Goal: Task Accomplishment & Management: Contribute content

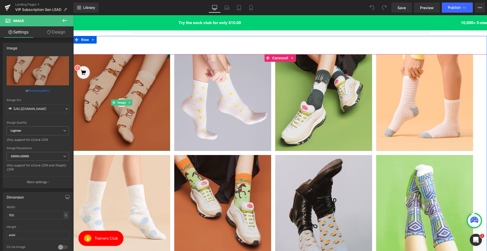
click at [114, 106] on img at bounding box center [121, 102] width 97 height 97
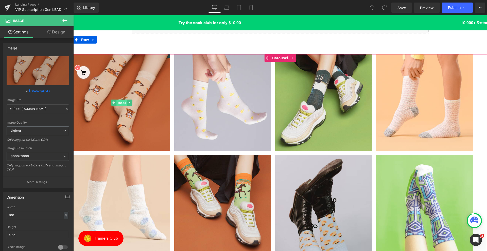
click at [118, 103] on span "Image" at bounding box center [121, 103] width 11 height 6
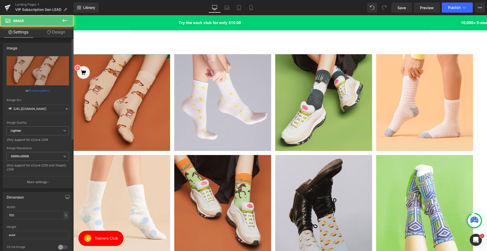
click at [44, 92] on link "Browse gallery" at bounding box center [40, 90] width 22 height 9
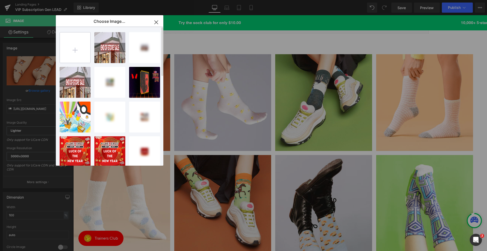
click at [78, 52] on input "file" at bounding box center [75, 47] width 30 height 30
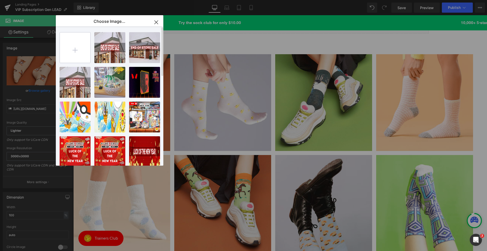
click at [66, 52] on input "file" at bounding box center [75, 47] width 30 height 30
type input "C:\fakepath\1.jpg"
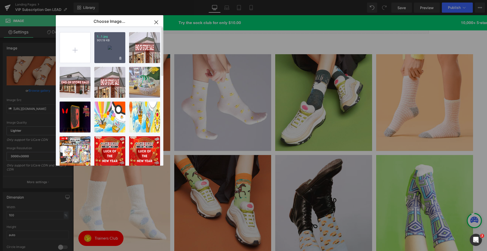
click at [110, 61] on div "1...1.jpg 901.19 KB" at bounding box center [109, 47] width 31 height 31
type input "[URL][DOMAIN_NAME]"
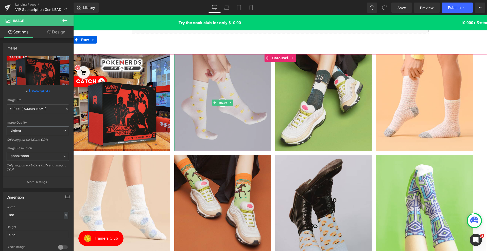
click at [221, 110] on img at bounding box center [222, 102] width 97 height 97
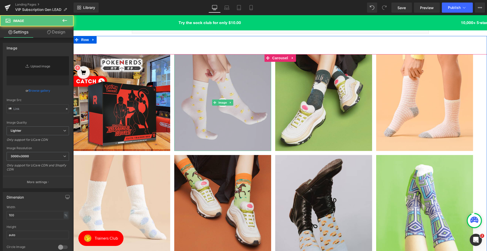
type input "[URL][DOMAIN_NAME]"
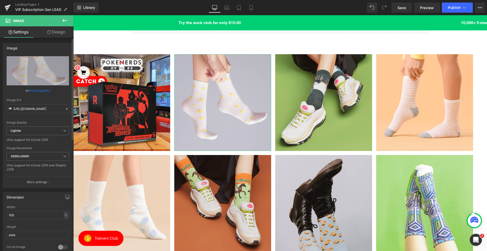
click at [42, 89] on link "Browse gallery" at bounding box center [40, 90] width 22 height 9
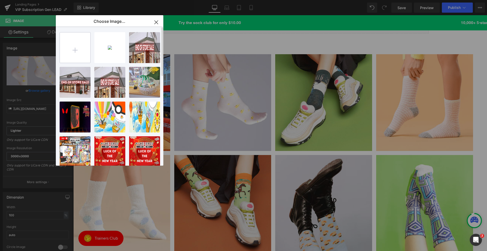
click at [70, 49] on input "file" at bounding box center [75, 47] width 30 height 30
type input "C:\fakepath\2.jpg"
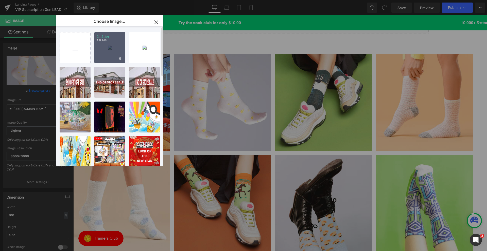
click at [103, 58] on div "2...2.jpg 1.17 MB" at bounding box center [109, 47] width 31 height 31
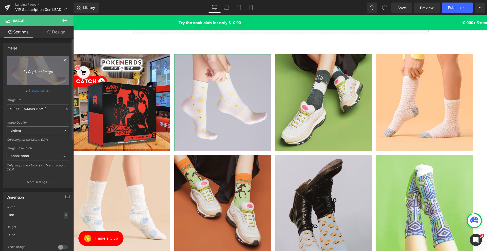
click at [53, 76] on link "Replace Image" at bounding box center [38, 70] width 62 height 29
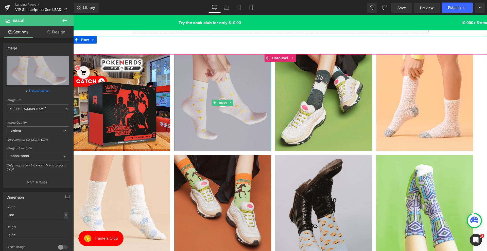
click at [240, 128] on img at bounding box center [222, 102] width 97 height 97
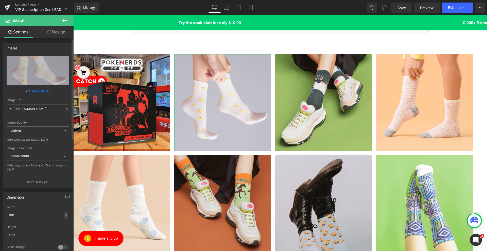
click at [40, 92] on link "Browse gallery" at bounding box center [40, 90] width 22 height 9
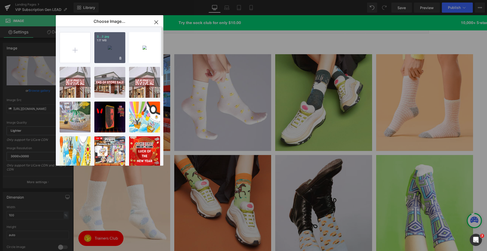
click at [98, 56] on div "2...2.jpg 1.17 MB" at bounding box center [109, 47] width 31 height 31
type input "[URL][DOMAIN_NAME]"
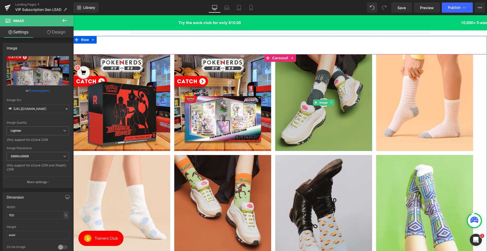
click at [324, 108] on img at bounding box center [323, 102] width 97 height 97
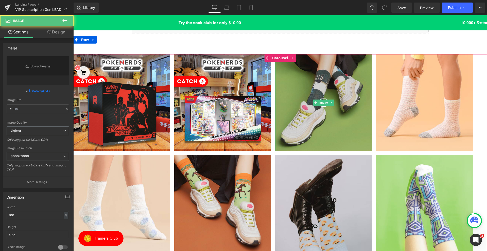
type input "[URL][DOMAIN_NAME]"
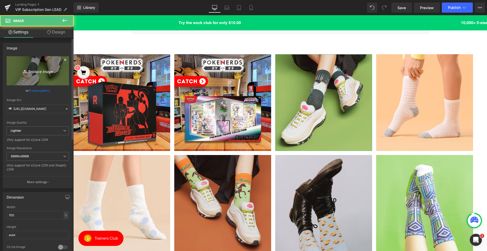
click at [37, 74] on icon "Replace Image" at bounding box center [37, 71] width 41 height 6
type input "C:\fakepath\3.jpg"
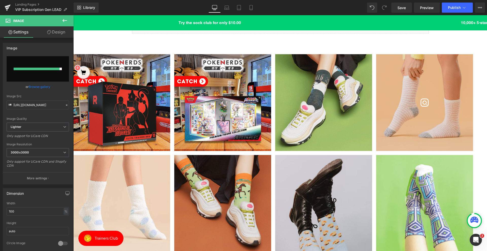
click at [410, 95] on img at bounding box center [424, 102] width 97 height 97
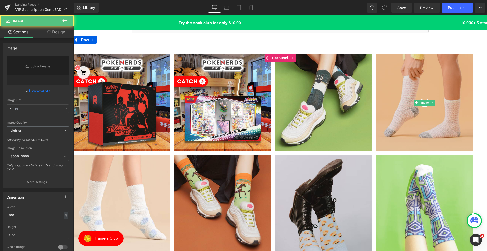
type input "[URL][DOMAIN_NAME]"
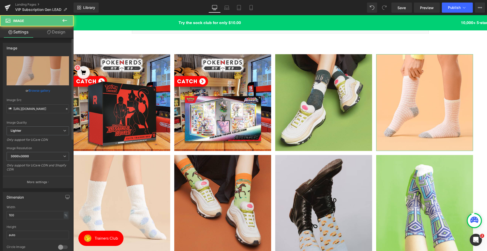
click at [41, 89] on link "Browse gallery" at bounding box center [40, 90] width 22 height 9
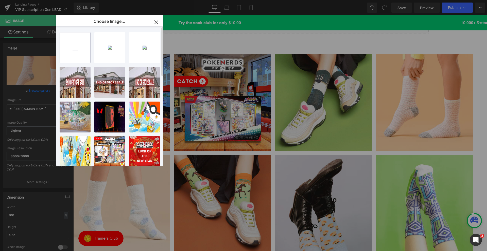
click at [66, 53] on input "file" at bounding box center [75, 47] width 30 height 30
type input "C:\fakepath\4.jpg"
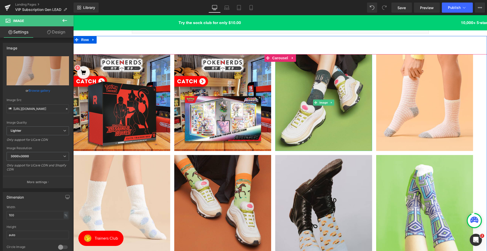
click at [314, 117] on img at bounding box center [323, 102] width 97 height 97
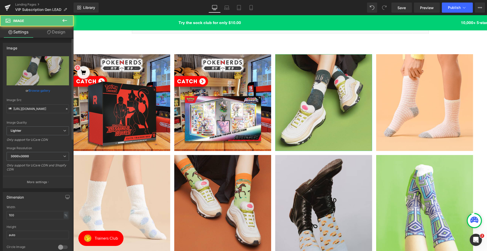
click at [45, 90] on link "Browse gallery" at bounding box center [40, 90] width 22 height 9
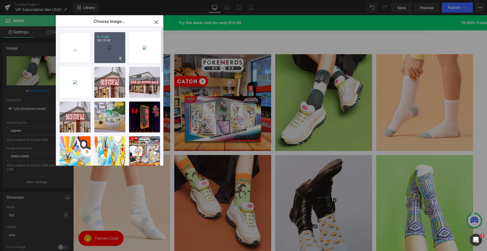
click at [108, 56] on div "4...4.jpg 993.19 KB" at bounding box center [109, 47] width 31 height 31
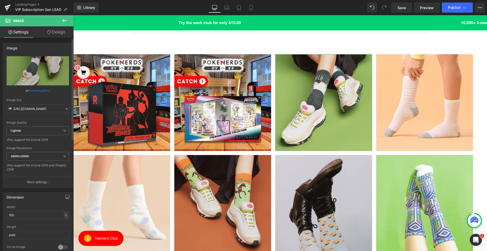
click at [45, 90] on link "Browse gallery" at bounding box center [40, 90] width 22 height 9
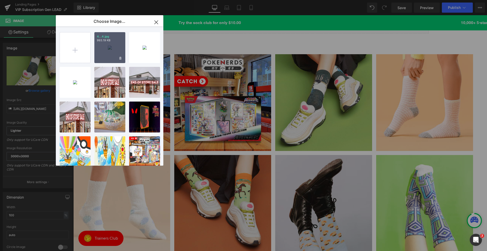
drag, startPoint x: 115, startPoint y: 55, endPoint x: 42, endPoint y: 45, distance: 73.2
click at [115, 55] on div "4...4.jpg 993.19 KB" at bounding box center [109, 47] width 31 height 31
type input "[URL][DOMAIN_NAME]"
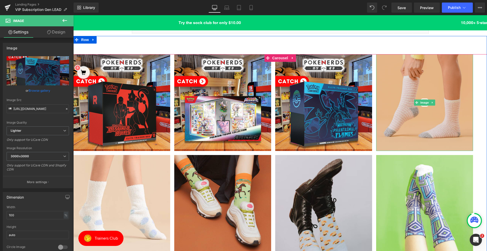
click at [428, 95] on img at bounding box center [424, 102] width 97 height 97
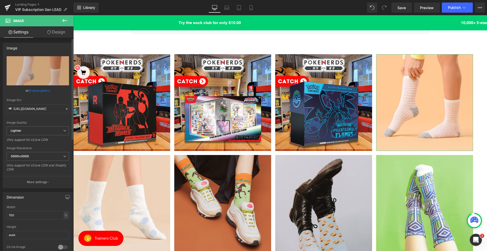
click at [28, 87] on div "Image Quality Lighter Lightest Lighter Lighter Lightest Only support for UCare …" at bounding box center [38, 91] width 62 height 70
click at [29, 89] on link "Browse gallery" at bounding box center [40, 90] width 22 height 9
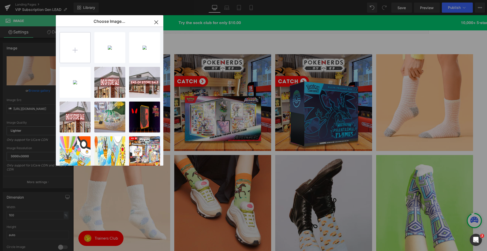
click at [81, 42] on input "file" at bounding box center [75, 47] width 30 height 30
type input "C:\fakepath\3.jpg"
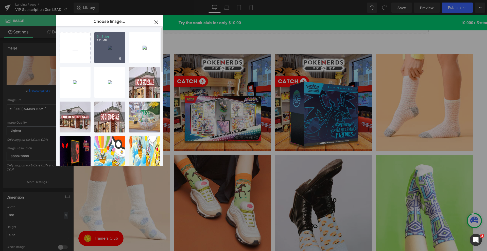
click at [111, 57] on div "3...3.jpg 1.16 MB" at bounding box center [109, 47] width 31 height 31
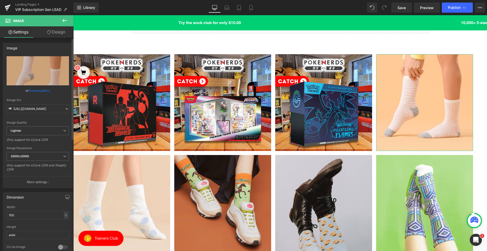
click at [44, 90] on link "Browse gallery" at bounding box center [40, 90] width 22 height 9
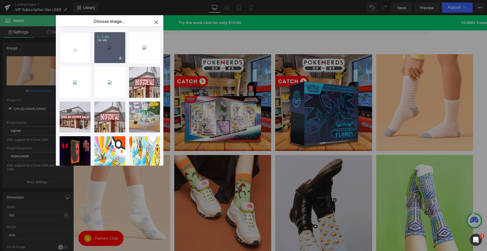
click at [110, 58] on div "3...3.jpg 1.16 MB" at bounding box center [109, 47] width 31 height 31
type input "[URL][DOMAIN_NAME]"
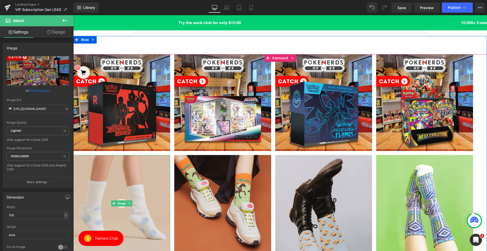
click at [132, 193] on img at bounding box center [121, 203] width 97 height 97
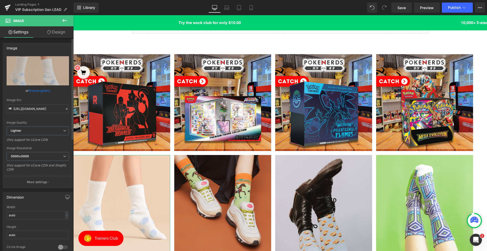
click at [40, 94] on link "Browse gallery" at bounding box center [40, 90] width 22 height 9
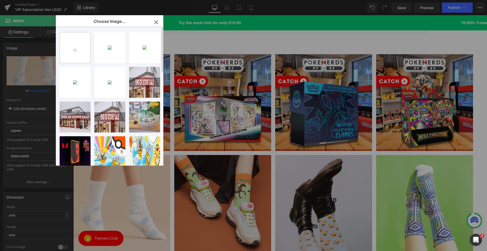
click at [76, 51] on input "file" at bounding box center [75, 47] width 30 height 30
type input "C:\fakepath\6.jpg"
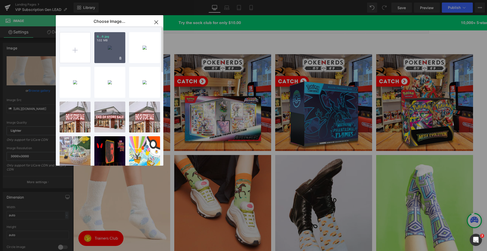
click at [111, 55] on div "6...6.jpg 1.02 MB" at bounding box center [109, 47] width 31 height 31
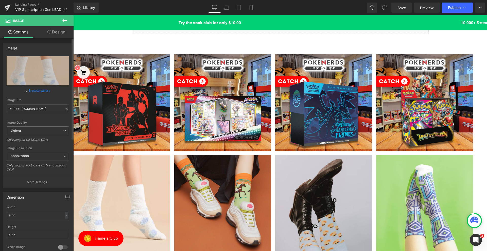
click at [41, 92] on link "Browse gallery" at bounding box center [40, 90] width 22 height 9
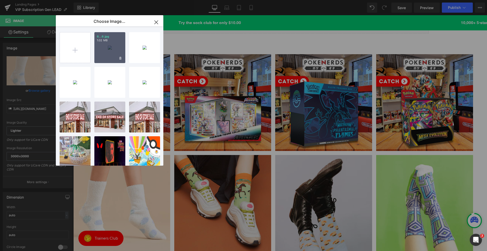
click at [111, 63] on div "6...6.jpg 1.02 MB" at bounding box center [109, 47] width 31 height 31
type input "[URL][DOMAIN_NAME]"
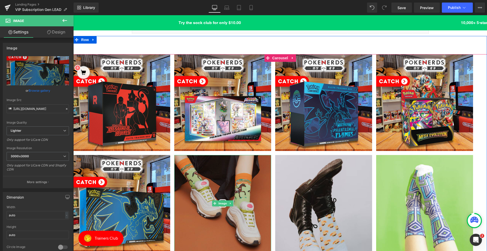
click at [231, 192] on img at bounding box center [222, 203] width 97 height 97
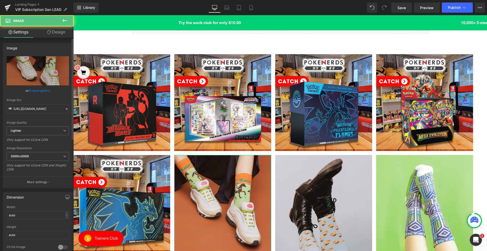
click at [48, 94] on link "Browse gallery" at bounding box center [40, 90] width 22 height 9
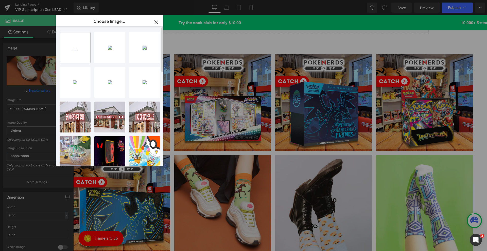
click at [64, 48] on input "file" at bounding box center [75, 47] width 30 height 30
type input "C:\fakepath\5.jpg"
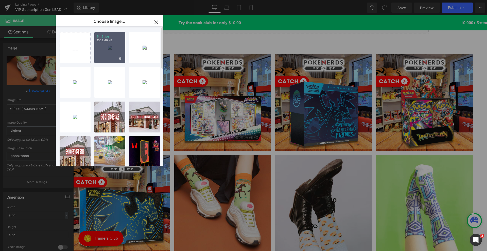
click at [114, 62] on div "5...5.jpg 1009.46 KB" at bounding box center [109, 47] width 31 height 31
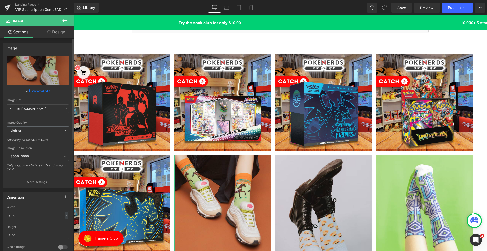
click at [49, 91] on link "Browse gallery" at bounding box center [40, 90] width 22 height 9
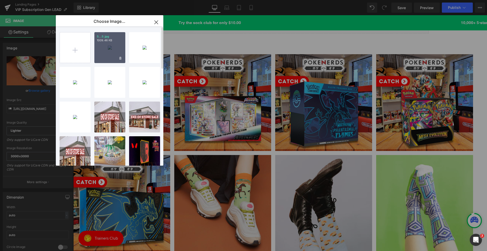
click at [99, 56] on div "5...5.jpg 1009.46 KB" at bounding box center [109, 47] width 31 height 31
type input "[URL][DOMAIN_NAME]"
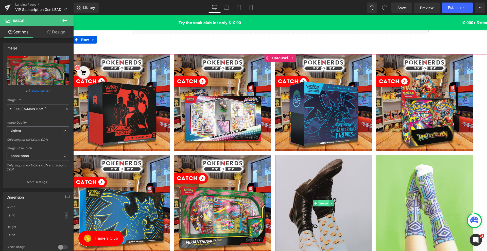
click at [320, 203] on span "Image" at bounding box center [323, 204] width 11 height 6
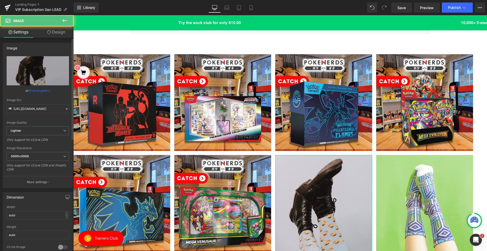
click at [46, 90] on link "Browse gallery" at bounding box center [40, 90] width 22 height 9
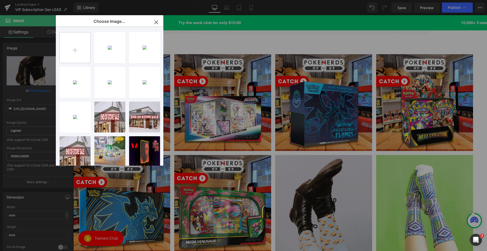
click at [74, 57] on input "file" at bounding box center [75, 47] width 30 height 30
type input "C:\fakepath\7.jpg"
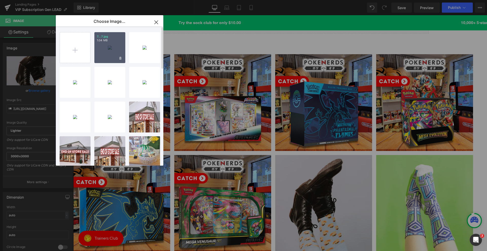
click at [104, 57] on div "7...7.jpg 1.04 MB" at bounding box center [109, 47] width 31 height 31
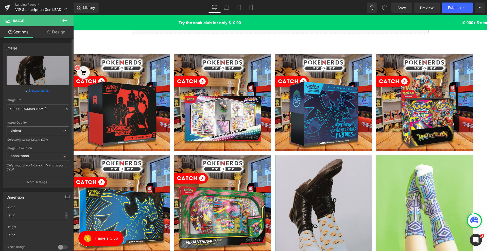
click at [37, 93] on link "Browse gallery" at bounding box center [40, 90] width 22 height 9
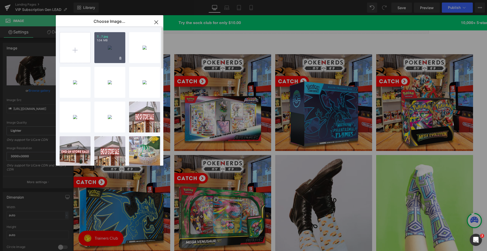
click at [97, 58] on div "7...7.jpg 1.04 MB" at bounding box center [109, 47] width 31 height 31
type input "[URL][DOMAIN_NAME]"
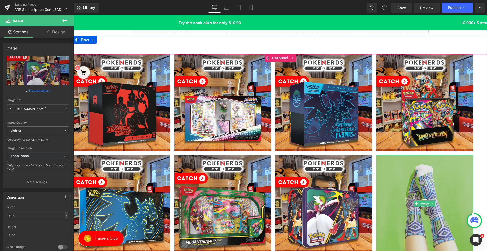
click at [430, 221] on img at bounding box center [424, 203] width 97 height 97
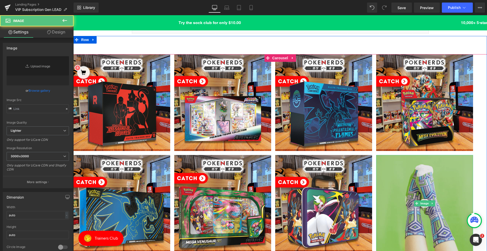
type input "[URL][DOMAIN_NAME]"
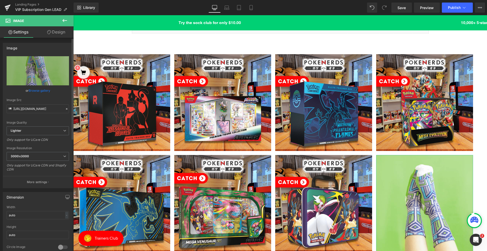
click at [45, 90] on link "Browse gallery" at bounding box center [40, 90] width 22 height 9
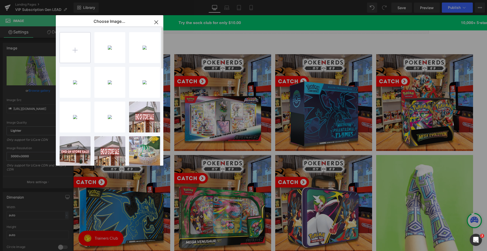
click at [62, 55] on input "file" at bounding box center [75, 47] width 30 height 30
type input "C:\fakepath\8.jpg"
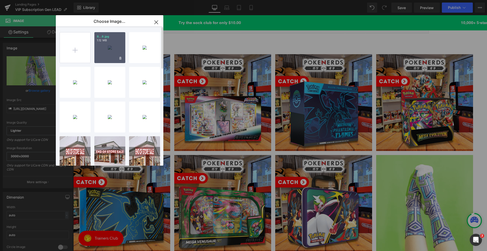
click at [105, 61] on div "8...8.jpg 1.12 MB" at bounding box center [109, 47] width 31 height 31
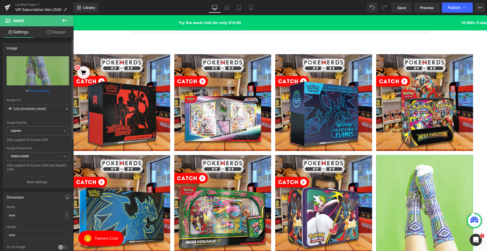
click at [46, 90] on link "Browse gallery" at bounding box center [40, 90] width 22 height 9
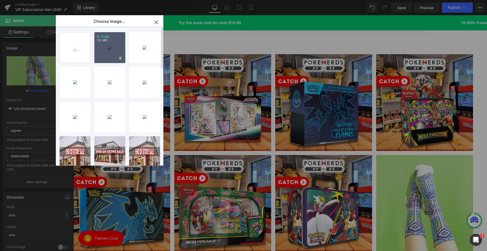
click at [111, 61] on div "8...8.jpg 1.12 MB" at bounding box center [109, 47] width 31 height 31
type input "[URL][DOMAIN_NAME]"
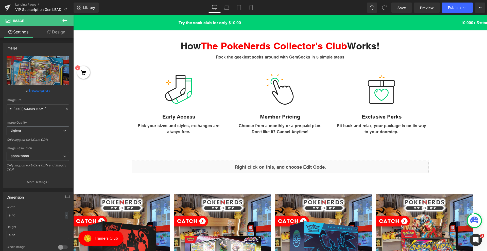
scroll to position [76, 0]
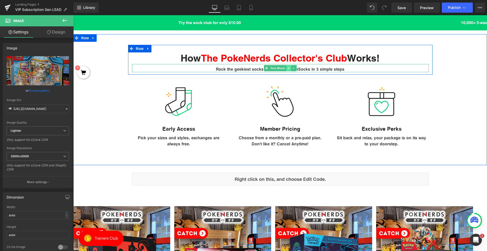
click at [286, 67] on link at bounding box center [288, 68] width 5 height 6
click at [285, 67] on div "Rock the geekiest socks around with GemSocks in 3 simple steps" at bounding box center [280, 68] width 297 height 8
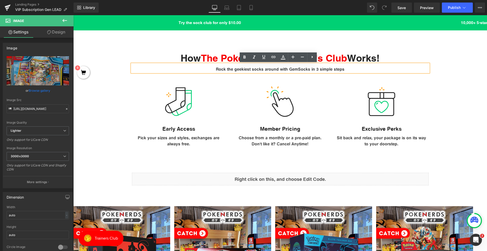
click at [285, 67] on div "Rock the geekiest socks around with GemSocks in 3 simple steps" at bounding box center [280, 68] width 297 height 8
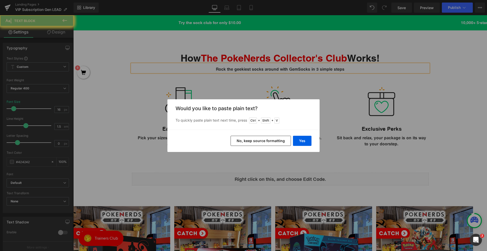
drag, startPoint x: 211, startPoint y: 52, endPoint x: 412, endPoint y: 139, distance: 218.4
click at [266, 142] on button "No, keep source formatting" at bounding box center [261, 141] width 60 height 10
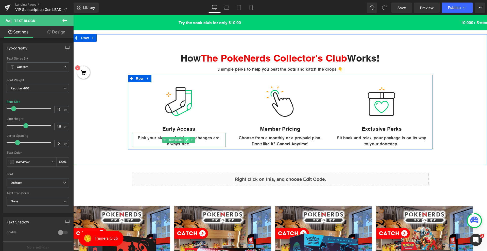
click at [186, 141] on icon at bounding box center [187, 139] width 3 height 3
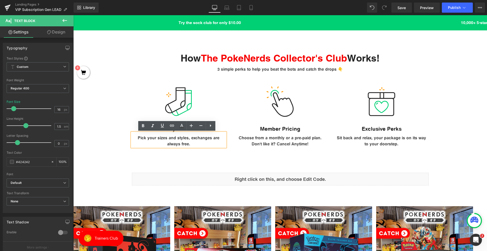
click at [186, 141] on div "Pick your sizes and styles, exchanges are always free." at bounding box center [179, 140] width 94 height 14
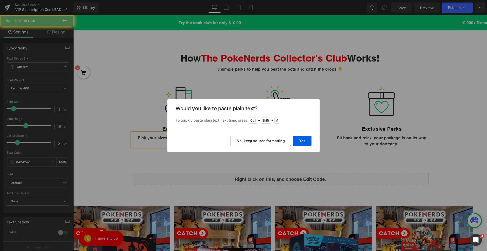
click at [257, 144] on button "No, keep source formatting" at bounding box center [261, 141] width 60 height 10
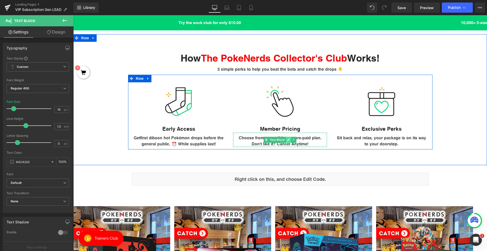
click at [286, 142] on link at bounding box center [288, 140] width 5 height 6
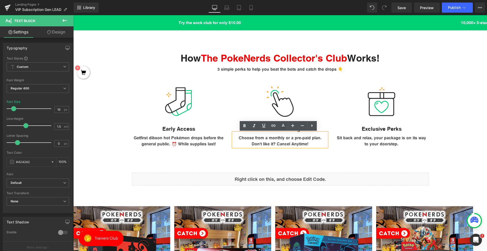
click at [285, 142] on div "Choose from a monthly or a pre-paid plan. Don't like it? Cancel Anytime!" at bounding box center [280, 140] width 94 height 14
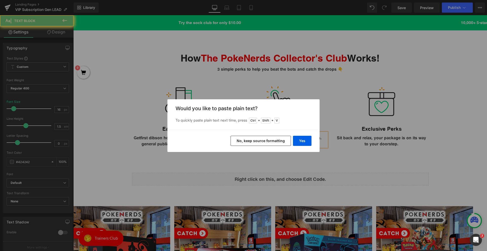
click at [245, 136] on button "No, keep source formatting" at bounding box center [261, 141] width 60 height 10
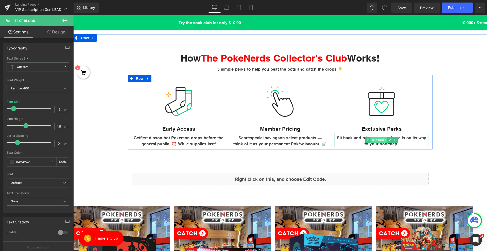
drag, startPoint x: 378, startPoint y: 138, endPoint x: 381, endPoint y: 138, distance: 2.5
click at [378, 138] on span "Text Block" at bounding box center [379, 140] width 17 height 6
click at [389, 139] on icon at bounding box center [390, 139] width 3 height 3
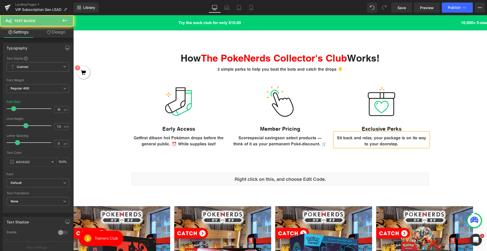
click at [387, 139] on div "Sit back and relax, your package is on its way to your doorstep." at bounding box center [381, 140] width 94 height 14
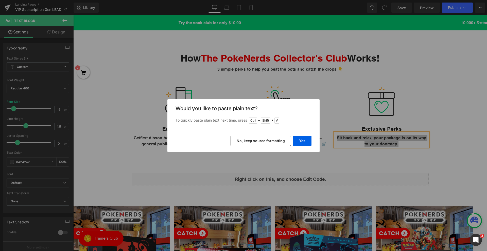
click at [284, 143] on button "No, keep source formatting" at bounding box center [261, 141] width 60 height 10
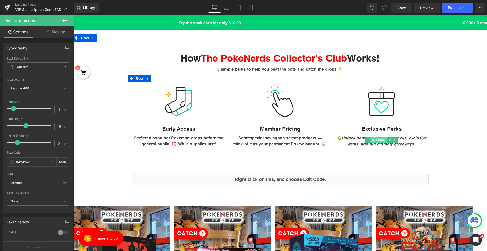
click at [377, 141] on span "Text Block" at bounding box center [379, 140] width 17 height 6
click at [387, 140] on link at bounding box center [389, 140] width 5 height 6
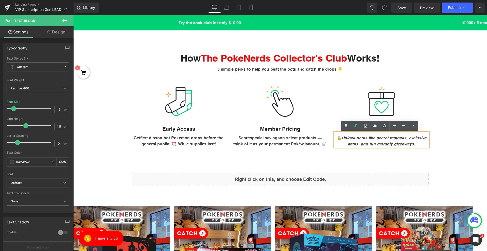
click at [385, 140] on em "Unlock perks like secret restocks, exclusive items, and fun monthly giveaways." at bounding box center [384, 140] width 85 height 11
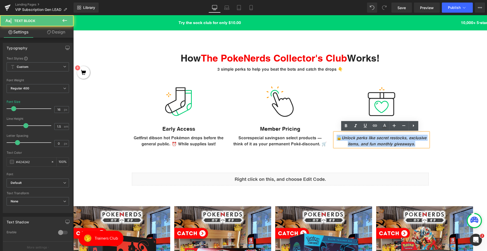
click at [385, 140] on em "Unlock perks like secret restocks, exclusive items, and fun monthly giveaways." at bounding box center [384, 140] width 85 height 11
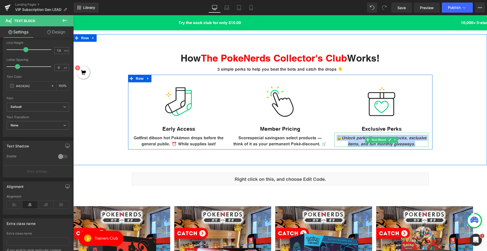
click at [355, 138] on em "Unlock perks like secret restocks, exclusive items, and fun monthly giveaways." at bounding box center [384, 140] width 85 height 11
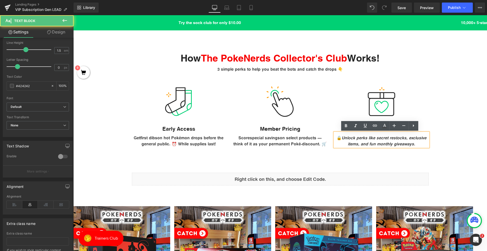
click at [355, 138] on em "Unlock perks like secret restocks, exclusive items, and fun monthly giveaways." at bounding box center [384, 140] width 85 height 11
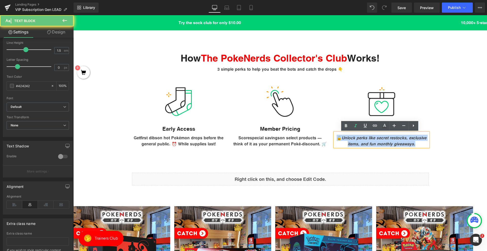
click at [355, 138] on em "Unlock perks like secret restocks, exclusive items, and fun monthly giveaways." at bounding box center [384, 140] width 85 height 11
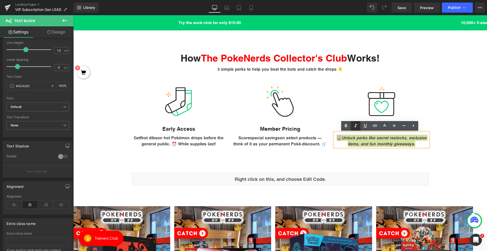
click at [357, 128] on icon at bounding box center [355, 126] width 6 height 6
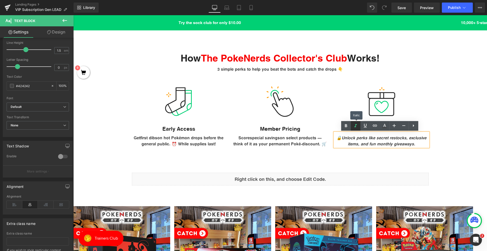
click at [357, 128] on icon at bounding box center [355, 126] width 6 height 6
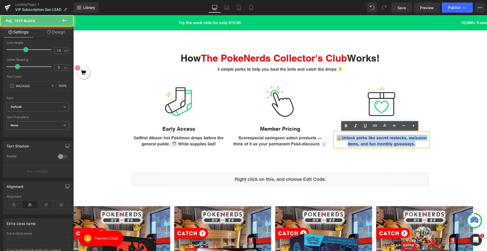
click at [354, 140] on div "🔒 Unlock perks like secret restocks, exclusive items, and fun monthly giveaways." at bounding box center [381, 140] width 94 height 14
click at [356, 140] on span "Unlock perks like secret restocks, exclusive items, and fun monthly giveaways." at bounding box center [384, 140] width 85 height 11
click at [385, 155] on div "How The PokeNerds Collector's Club Works! Heading 3 simple perks to help you be…" at bounding box center [280, 99] width 414 height 131
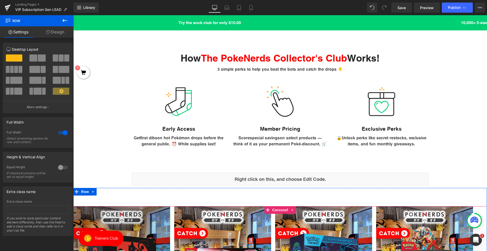
scroll to position [51, 0]
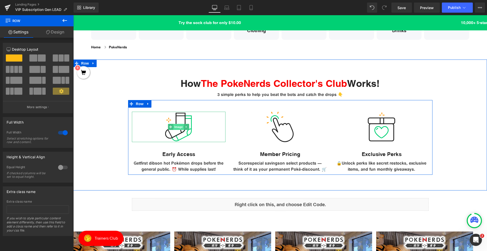
click at [173, 126] on span "Image" at bounding box center [178, 127] width 11 height 6
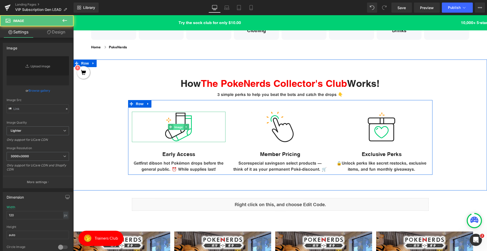
type input "https://ucarecdn.com/01866b94-11d4-4cb4-9088-6fb707a582cb/sock.svg"
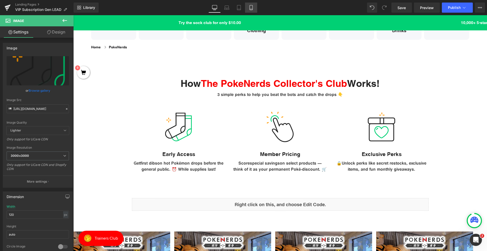
click at [251, 10] on link "Mobile" at bounding box center [251, 8] width 12 height 10
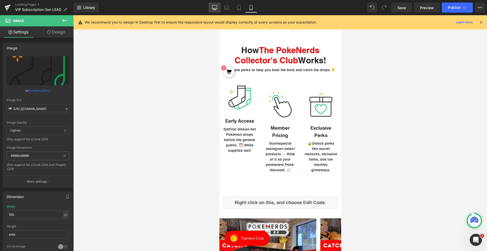
scroll to position [52, 0]
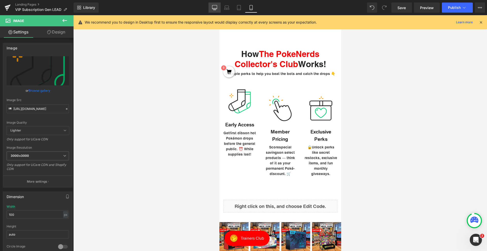
click at [213, 9] on icon at bounding box center [214, 7] width 5 height 5
type input "120"
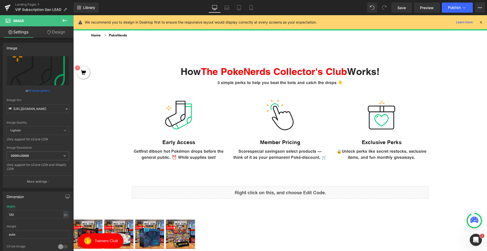
scroll to position [67, 0]
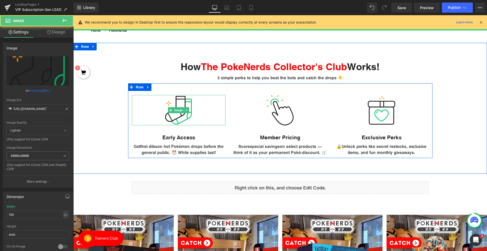
click at [177, 116] on img at bounding box center [178, 110] width 30 height 30
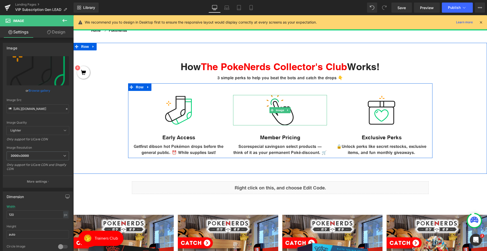
click at [289, 118] on img at bounding box center [280, 110] width 30 height 30
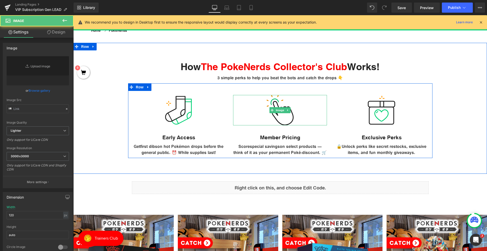
type input "https://ucarecdn.com/34795ace-7060-4df1-8c8f-583de2ba5661/hand.svg"
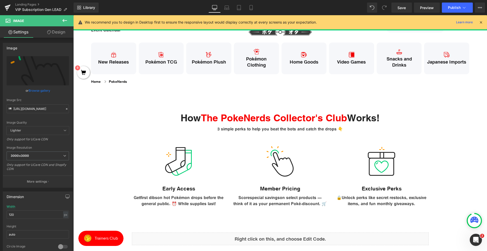
scroll to position [25, 0]
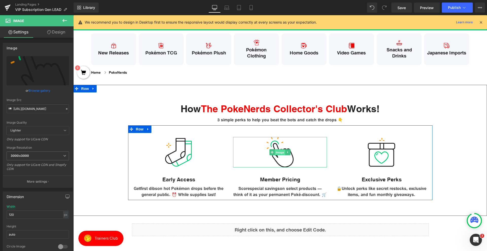
click at [278, 153] on span "Image" at bounding box center [280, 152] width 11 height 6
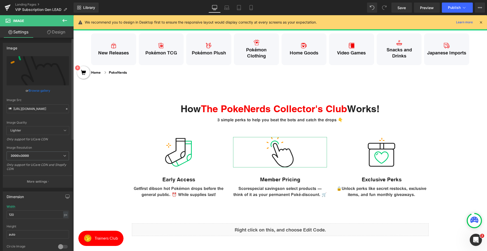
click at [37, 90] on link "Browse gallery" at bounding box center [40, 90] width 22 height 9
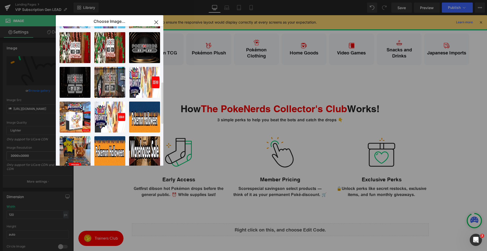
scroll to position [279, 0]
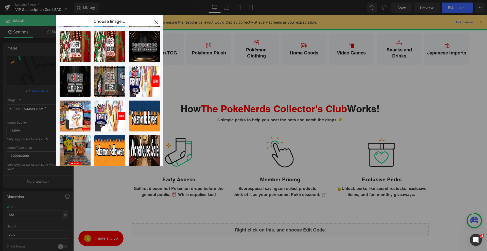
click at [156, 22] on icon "button" at bounding box center [155, 22] width 3 height 3
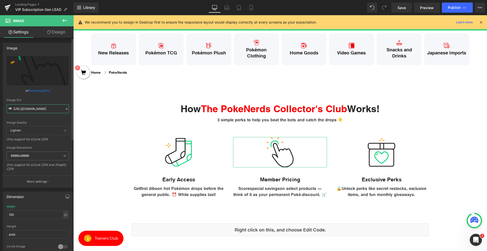
click at [57, 110] on input "https://ucarecdn.com/34795ace-7060-4df1-8c8f-583de2ba5661/hand.svg" at bounding box center [38, 108] width 62 height 9
click at [52, 121] on div "Image Quality Lighter Lightest Lighter Lighter Lightest Only support for UCare …" at bounding box center [38, 91] width 62 height 70
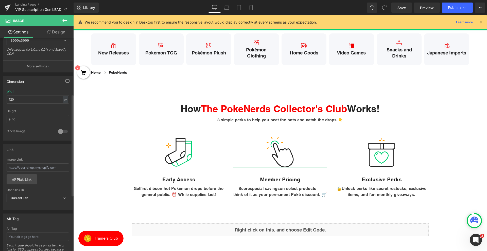
scroll to position [127, 0]
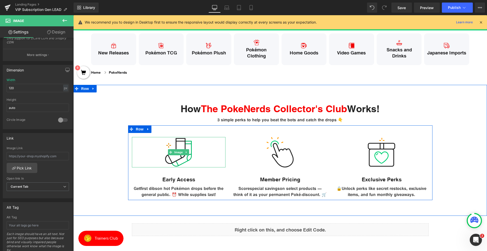
click at [165, 156] on img at bounding box center [178, 152] width 30 height 30
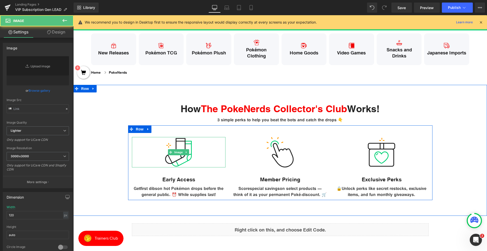
type input "https://ucarecdn.com/01866b94-11d4-4cb4-9088-6fb707a582cb/sock.svg"
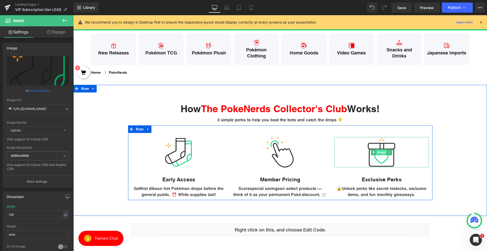
click at [380, 153] on span "Image" at bounding box center [381, 152] width 11 height 6
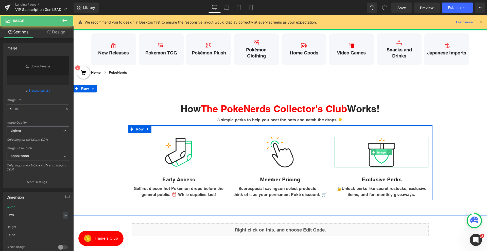
type input "https://ucarecdn.com/52776760-6767-4b5d-9071-674a04505d15/box.svg"
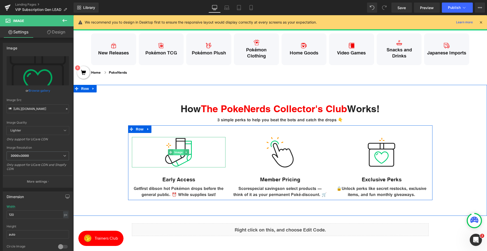
click at [177, 152] on span "Image" at bounding box center [178, 152] width 11 height 6
click at [184, 143] on img at bounding box center [178, 152] width 30 height 30
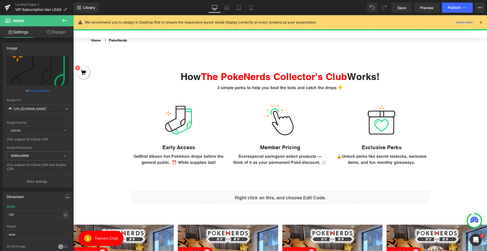
scroll to position [51, 0]
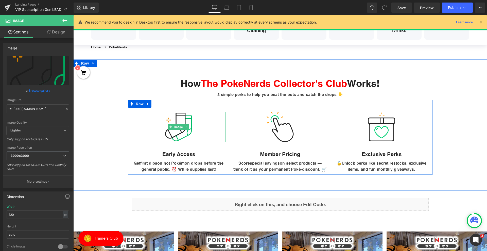
click at [172, 131] on img at bounding box center [178, 127] width 30 height 30
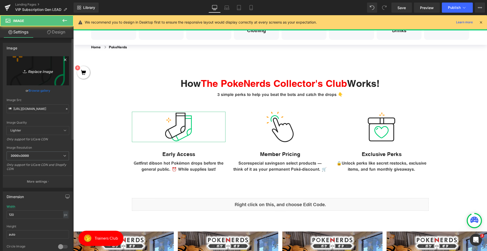
click at [15, 64] on link "Replace Image" at bounding box center [38, 70] width 62 height 29
type input "C:\fakepath\Early Access.png"
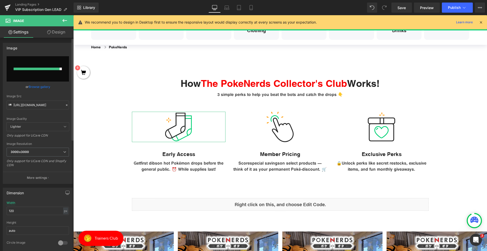
click at [44, 86] on link "Browse gallery" at bounding box center [40, 86] width 22 height 9
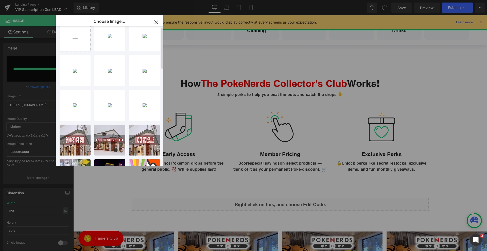
scroll to position [0, 0]
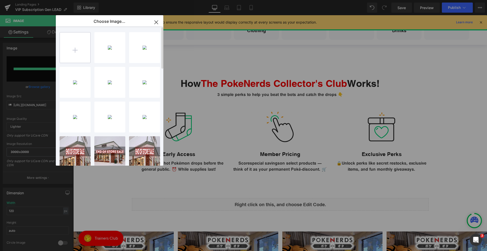
click at [79, 52] on input "file" at bounding box center [75, 47] width 30 height 30
type input "C:\fakepath\Early Access.png"
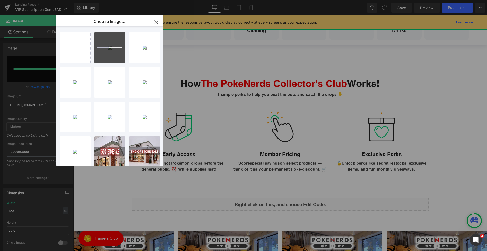
click at [159, 18] on button "button" at bounding box center [156, 22] width 14 height 14
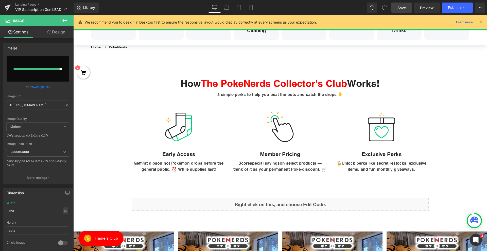
click at [403, 5] on span "Save" at bounding box center [401, 7] width 8 height 5
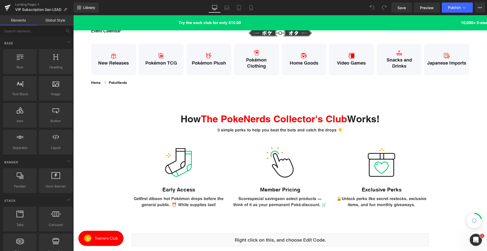
scroll to position [76, 0]
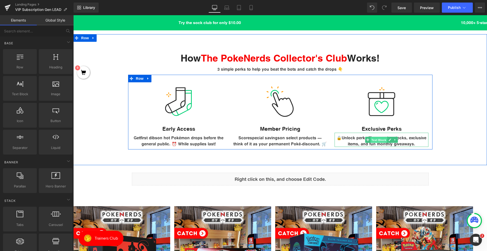
click at [384, 138] on span "Text Block" at bounding box center [379, 140] width 17 height 6
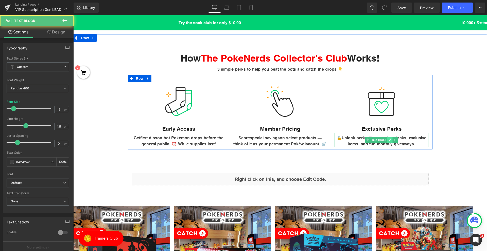
click at [389, 138] on icon at bounding box center [390, 139] width 3 height 3
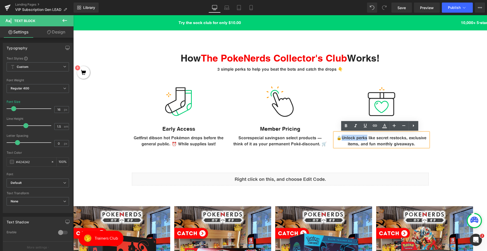
drag, startPoint x: 368, startPoint y: 137, endPoint x: 346, endPoint y: 137, distance: 21.3
click at [346, 137] on span "Unlock perks like secret restocks, exclusive items, and fun monthly giveaways." at bounding box center [384, 140] width 85 height 11
click at [346, 128] on icon at bounding box center [346, 126] width 6 height 6
click at [358, 144] on span "Unlock perks like secret restocks, exclusive items, and fun monthly giveaways." at bounding box center [383, 140] width 83 height 11
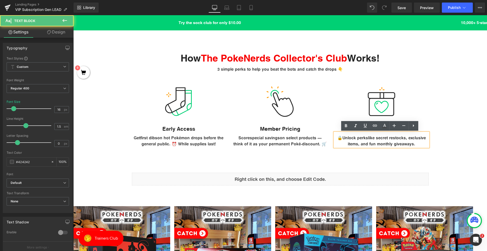
click at [347, 152] on div "How The PokeNerds Collector's Club Works! Heading 3 simple perks to help you be…" at bounding box center [280, 99] width 414 height 131
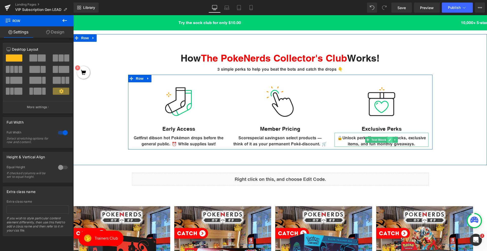
click at [387, 140] on link at bounding box center [389, 140] width 5 height 6
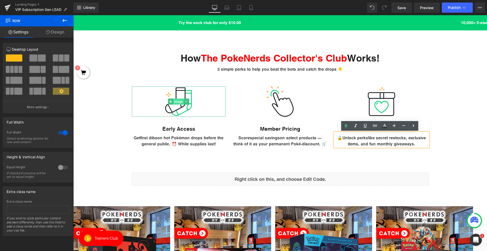
click at [176, 102] on span "Image" at bounding box center [178, 102] width 11 height 6
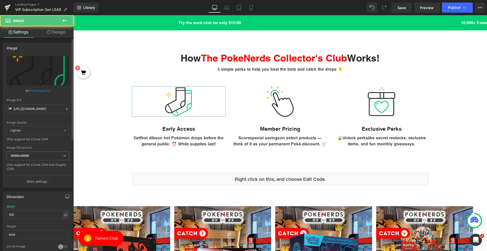
click at [43, 91] on link "Browse gallery" at bounding box center [40, 90] width 22 height 9
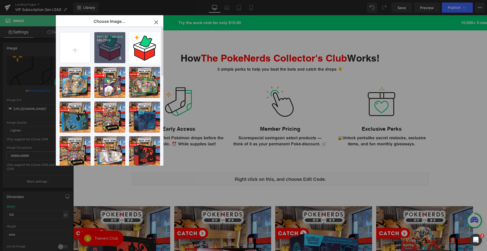
click at [113, 50] on div "Early A...cess.png 569.77 KB" at bounding box center [109, 47] width 31 height 31
type input "https://ucarecdn.com/1749e383-ef62-4133-b5a7-a3d89731b358/-/format/auto/-/previ…"
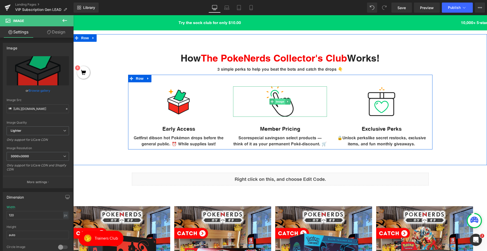
click at [278, 101] on span "Image" at bounding box center [280, 102] width 11 height 6
click at [278, 102] on span "Image" at bounding box center [280, 102] width 11 height 6
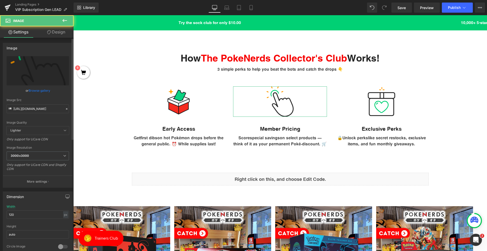
click at [43, 93] on link "Browse gallery" at bounding box center [40, 90] width 22 height 9
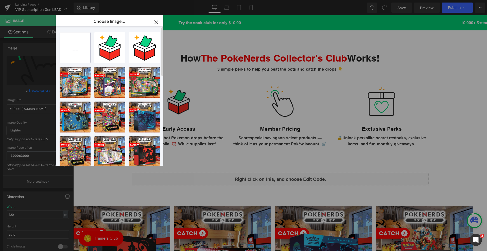
click at [74, 48] on input "file" at bounding box center [75, 47] width 30 height 30
type input "C:\fakepath\member pricing.png"
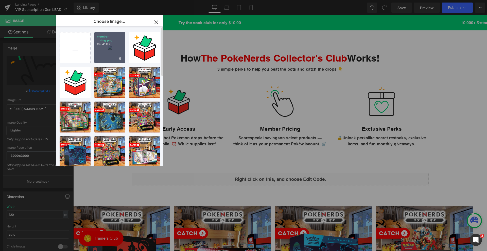
click at [114, 55] on div "member ...cing.png 169.41 KB" at bounding box center [109, 47] width 31 height 31
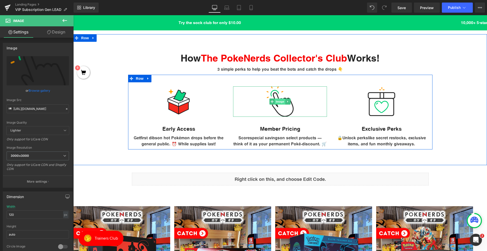
click at [277, 103] on span "Image" at bounding box center [280, 102] width 11 height 6
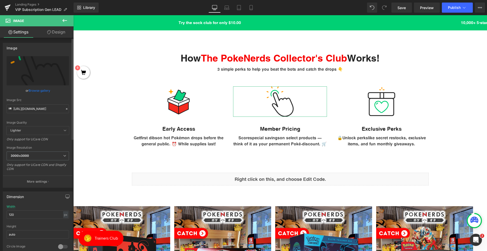
click at [42, 94] on link "Browse gallery" at bounding box center [40, 90] width 22 height 9
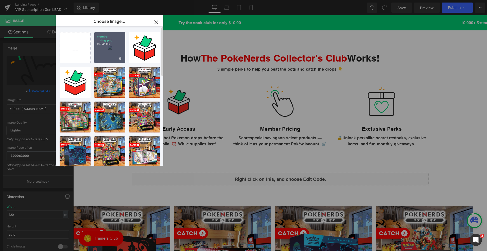
drag, startPoint x: 102, startPoint y: 55, endPoint x: 20, endPoint y: 58, distance: 82.2
click at [102, 55] on div "member ...cing.png 169.41 KB" at bounding box center [109, 47] width 31 height 31
type input "https://ucarecdn.com/39a48b67-da08-49bf-a51f-fbb6d99feec7/-/format/auto/-/previ…"
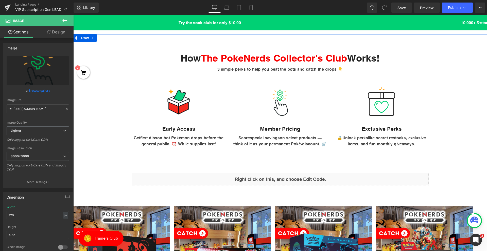
click at [116, 129] on div "How The PokeNerds Collector's Club Works! Heading 3 simple perks to help you be…" at bounding box center [280, 97] width 414 height 105
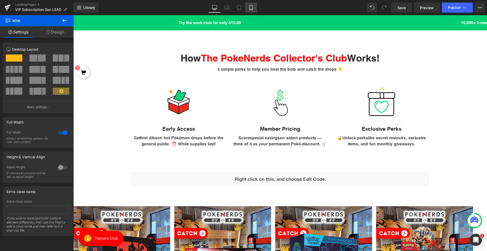
click at [252, 11] on link "Mobile" at bounding box center [251, 8] width 12 height 10
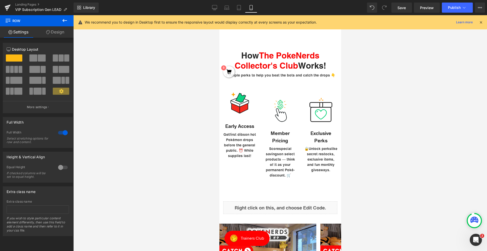
scroll to position [0, 0]
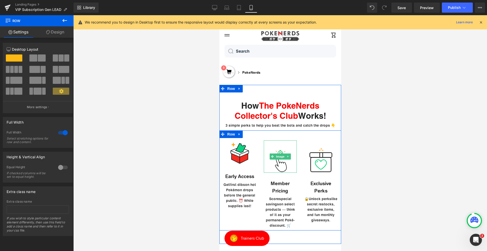
click at [279, 160] on span "Image" at bounding box center [280, 157] width 11 height 6
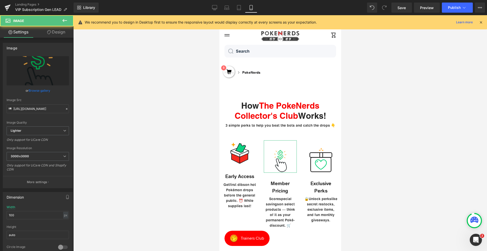
click at [55, 27] on link "Design" at bounding box center [56, 31] width 37 height 11
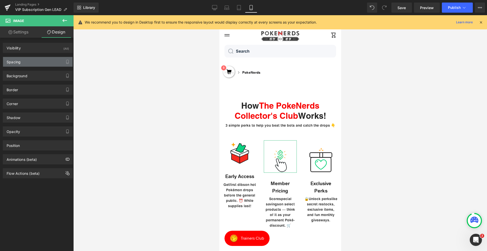
click at [33, 63] on div "Spacing" at bounding box center [37, 62] width 69 height 10
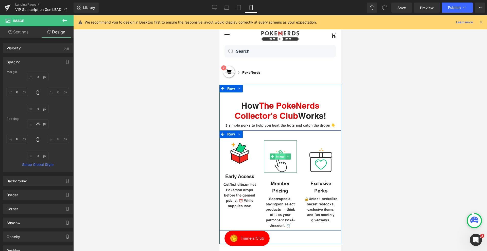
click at [277, 160] on span "Image" at bounding box center [280, 157] width 11 height 6
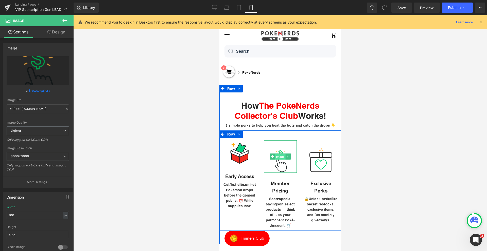
click at [276, 160] on span "Image" at bounding box center [280, 157] width 11 height 6
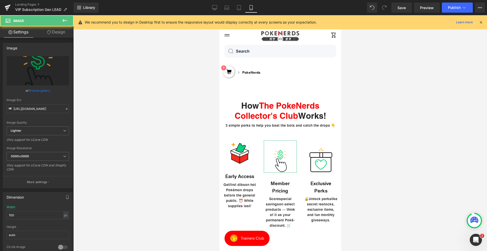
click at [57, 33] on link "Design" at bounding box center [56, 31] width 37 height 11
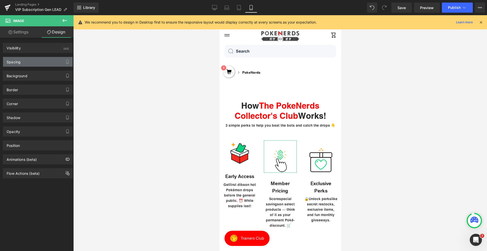
type input "transparent"
type input "0"
click at [41, 62] on div "Spacing" at bounding box center [37, 62] width 69 height 10
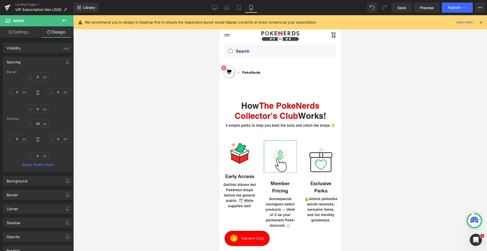
click at [41, 62] on div "Spacing" at bounding box center [37, 62] width 69 height 10
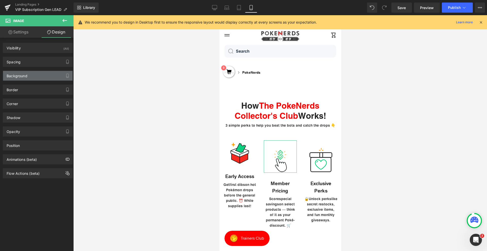
click at [39, 78] on div "Background" at bounding box center [37, 76] width 69 height 10
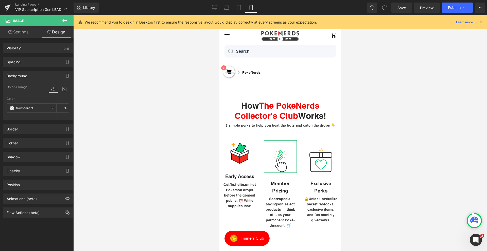
click at [39, 78] on div "Background" at bounding box center [37, 76] width 69 height 10
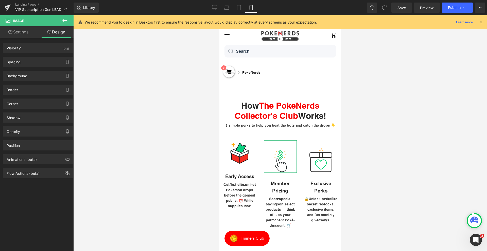
click at [32, 96] on div "Corner Corner Style Custom Custom Setup Global Style Custom Setup Global Style …" at bounding box center [38, 102] width 76 height 14
click at [34, 92] on div "Border" at bounding box center [37, 90] width 69 height 10
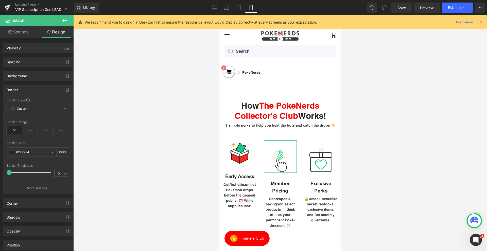
click at [34, 92] on div "Border" at bounding box center [37, 90] width 69 height 10
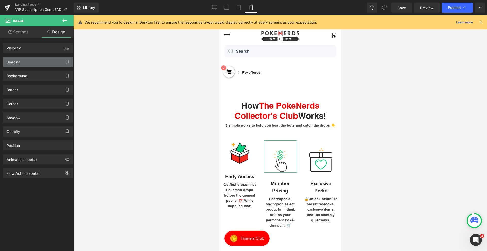
click at [37, 57] on div "Spacing" at bounding box center [37, 62] width 69 height 10
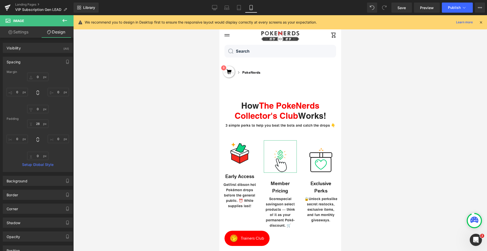
click at [36, 59] on div "Spacing" at bounding box center [37, 62] width 69 height 10
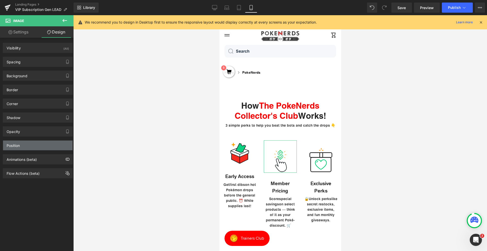
click at [39, 145] on div "Position" at bounding box center [37, 146] width 69 height 10
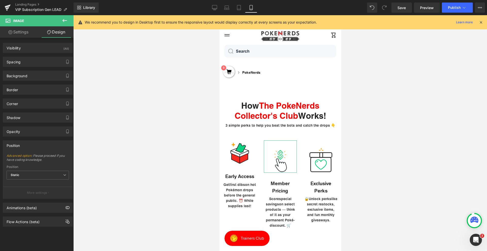
click at [39, 145] on div "Position" at bounding box center [37, 146] width 69 height 10
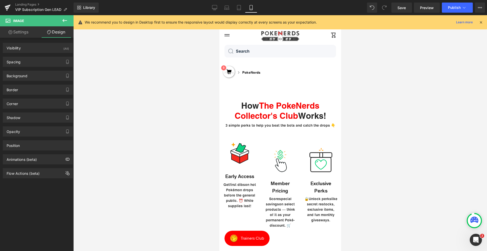
click at [65, 21] on icon at bounding box center [65, 20] width 6 height 6
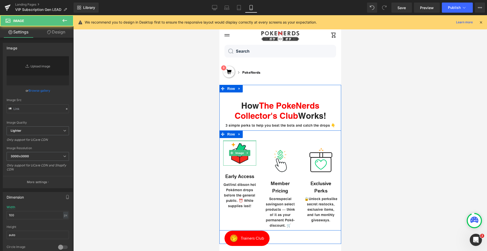
type input "https://ucarecdn.com/1749e383-ef62-4133-b5a7-a3d89731b358/-/format/auto/-/previ…"
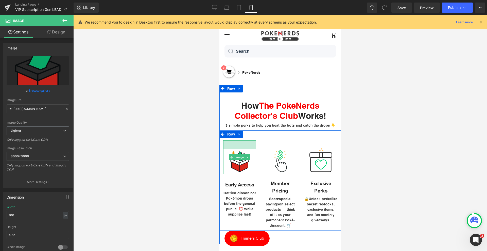
drag, startPoint x: 243, startPoint y: 148, endPoint x: 243, endPoint y: 156, distance: 8.4
click at [243, 156] on div "Image 33px" at bounding box center [239, 157] width 33 height 34
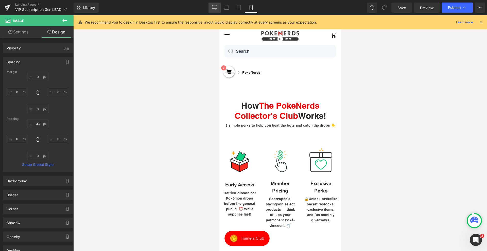
click at [214, 9] on icon at bounding box center [214, 7] width 5 height 4
type input "0"
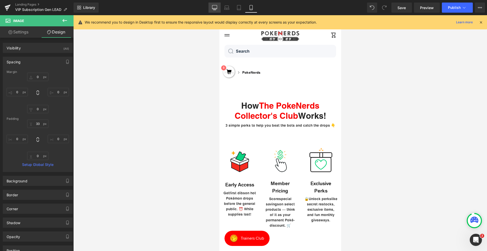
type input "17.5101"
type input "0"
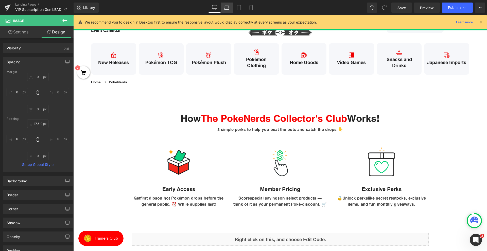
click at [231, 7] on link "Laptop" at bounding box center [227, 8] width 12 height 10
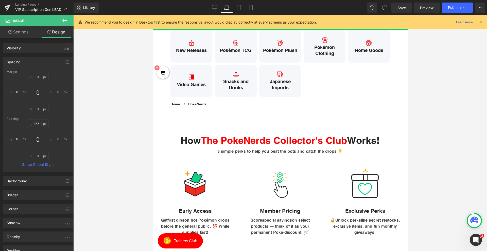
type input "0"
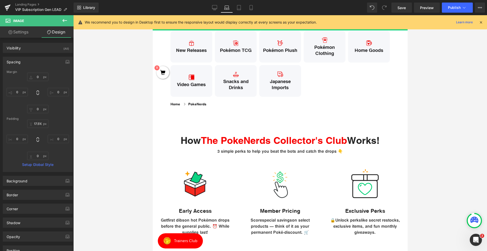
type input "0"
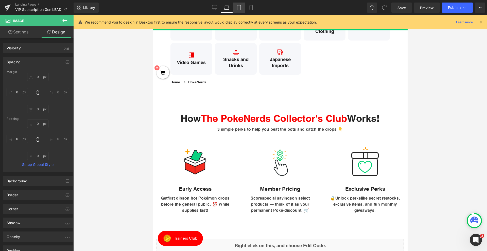
click at [236, 7] on link "Tablet" at bounding box center [239, 8] width 12 height 10
type input "0"
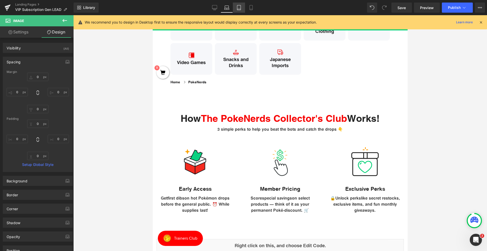
type input "0"
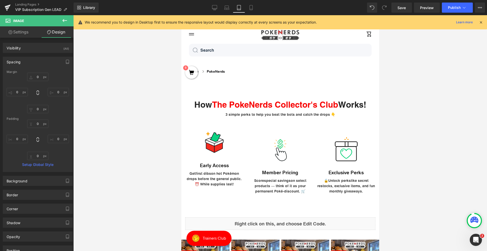
scroll to position [0, 0]
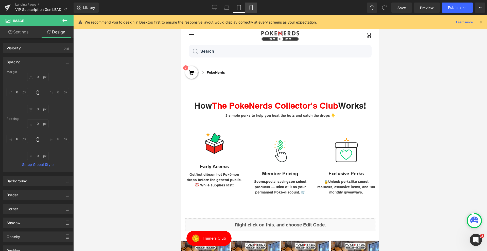
click at [251, 6] on icon at bounding box center [251, 7] width 5 height 5
type input "0"
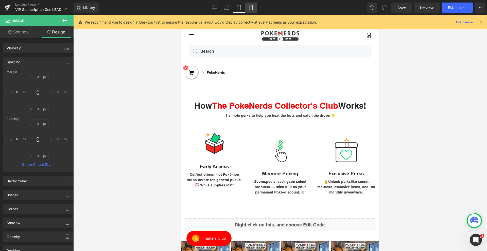
type input "15.4899"
type input "0"
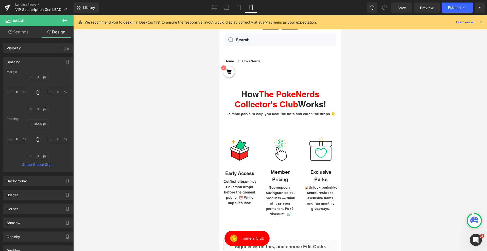
scroll to position [16, 0]
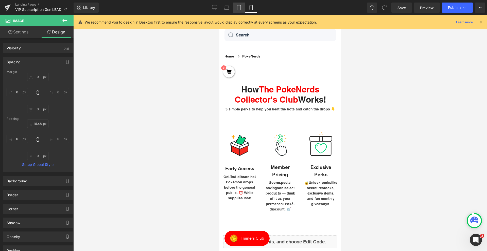
click at [235, 5] on link "Tablet" at bounding box center [239, 8] width 12 height 10
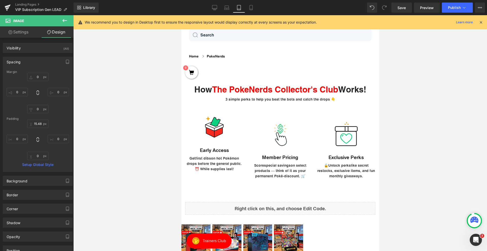
scroll to position [2, 0]
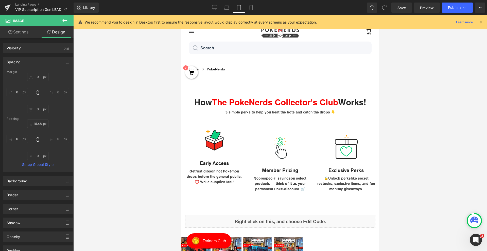
type input "0"
type input "17.5101"
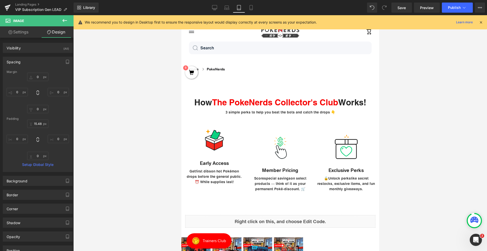
type input "0"
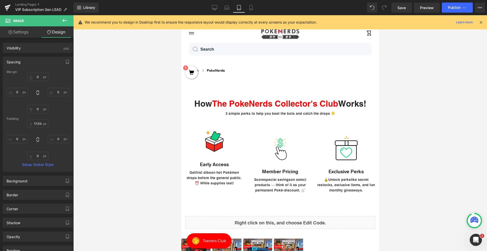
scroll to position [0, 0]
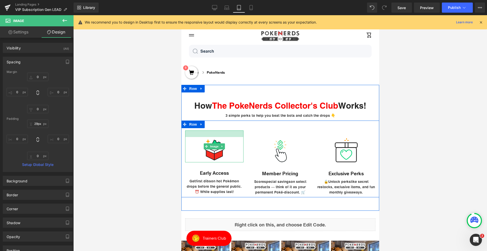
type input "30px"
drag, startPoint x: 225, startPoint y: 131, endPoint x: 226, endPoint y: 139, distance: 7.7
click at [226, 139] on div "Image" at bounding box center [214, 147] width 58 height 33
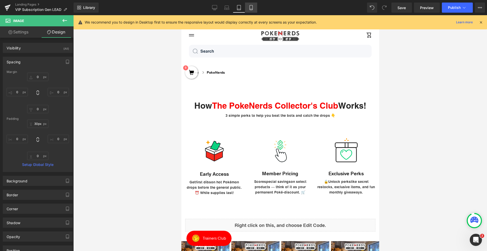
click at [249, 3] on link "Mobile" at bounding box center [251, 8] width 12 height 10
type input "0"
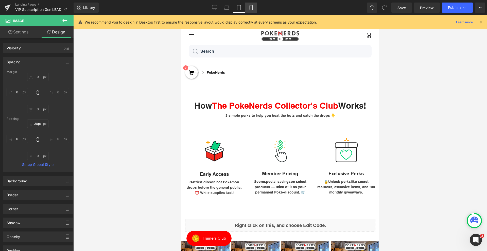
type input "31.4103"
type input "0"
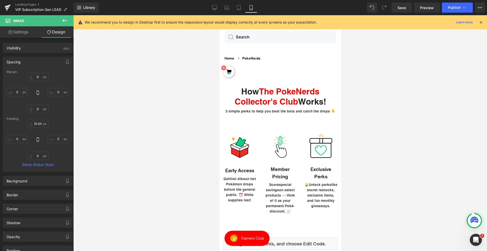
scroll to position [16, 0]
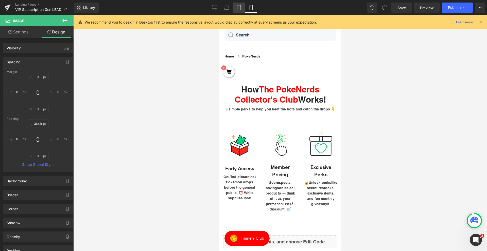
click at [240, 9] on icon at bounding box center [238, 7] width 5 height 5
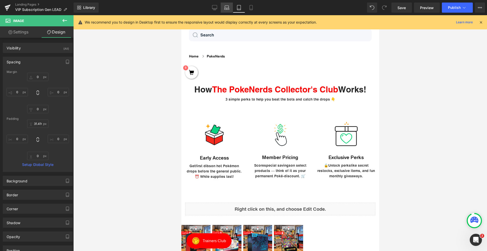
type input "0"
type input "31.5918"
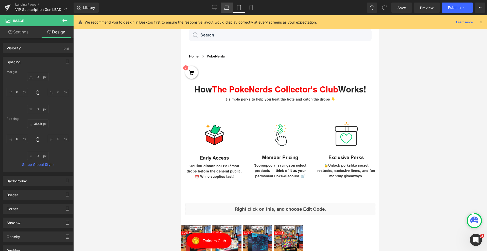
type input "0"
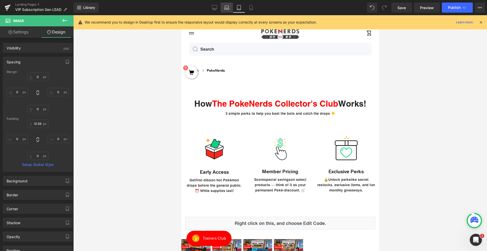
scroll to position [0, 0]
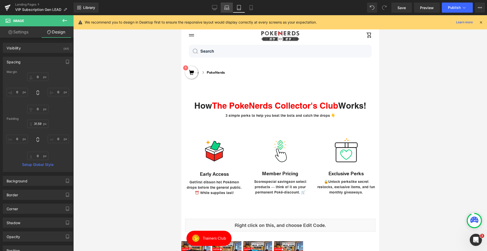
click at [227, 8] on icon at bounding box center [226, 9] width 5 height 2
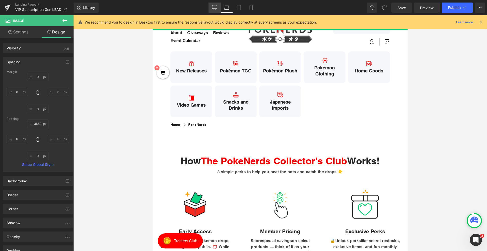
type input "0"
type input "19.6011"
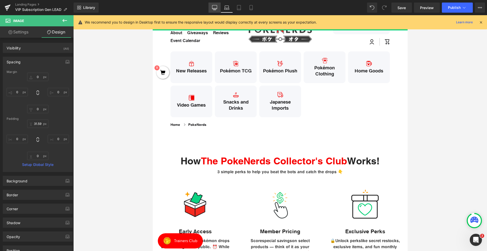
type input "0"
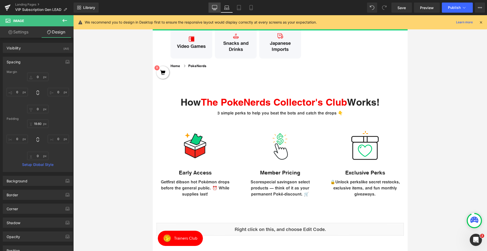
click at [216, 7] on icon at bounding box center [214, 7] width 5 height 5
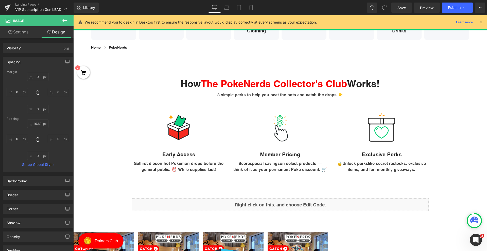
type input "0"
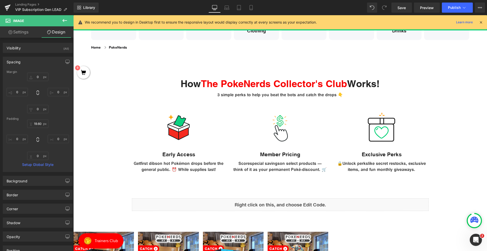
type input "0"
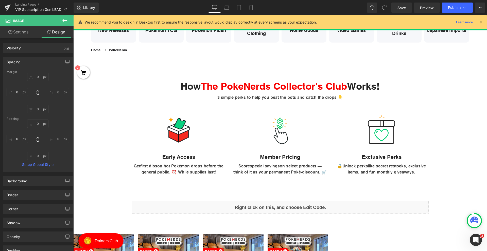
scroll to position [32, 0]
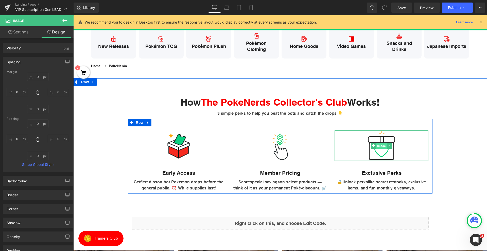
click at [376, 148] on span "Image" at bounding box center [381, 146] width 11 height 6
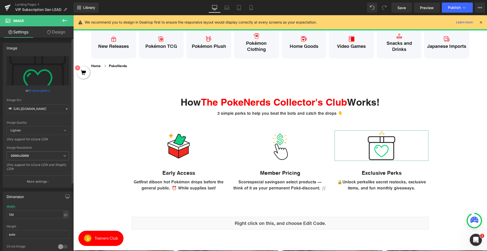
click at [32, 94] on link "Browse gallery" at bounding box center [40, 90] width 22 height 9
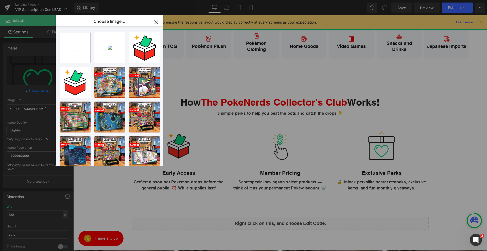
click at [73, 54] on input "file" at bounding box center [75, 47] width 30 height 30
type input "C:\fakepath\Exclusive Perks.png"
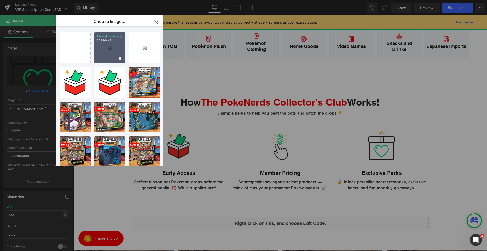
click at [105, 56] on div "Exclusi...erks.png 668.90 KB" at bounding box center [109, 47] width 31 height 31
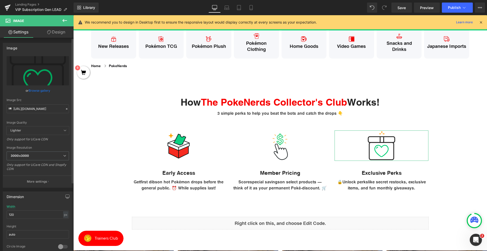
click at [41, 94] on link "Browse gallery" at bounding box center [40, 90] width 22 height 9
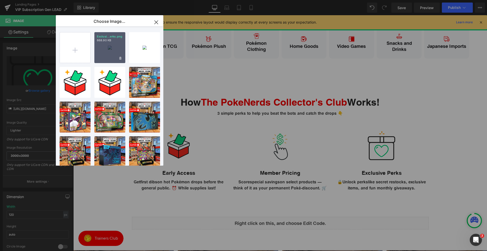
drag, startPoint x: 108, startPoint y: 56, endPoint x: 19, endPoint y: 58, distance: 89.8
click at [108, 56] on div "Exclusi...erks.png 668.90 KB" at bounding box center [109, 47] width 31 height 31
type input "https://ucarecdn.com/554ae592-cf0e-4e2b-a634-45541ca2a74b/-/format/auto/-/previ…"
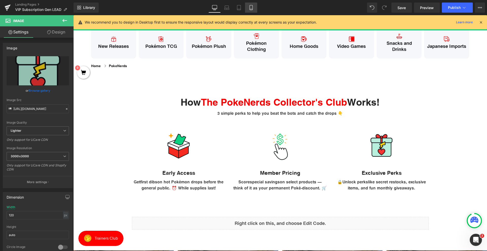
click at [248, 5] on link "Mobile" at bounding box center [251, 8] width 12 height 10
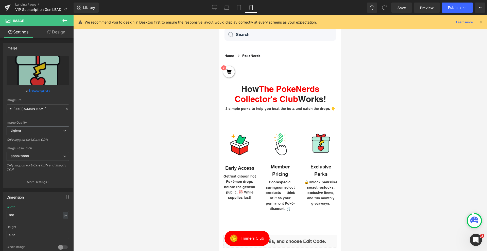
scroll to position [16, 0]
click at [239, 10] on link "Tablet" at bounding box center [239, 8] width 12 height 10
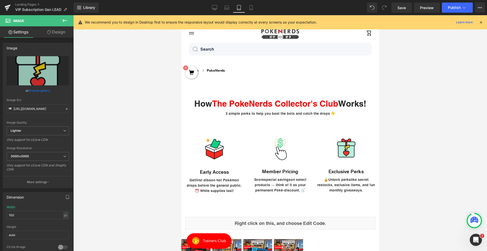
scroll to position [0, 0]
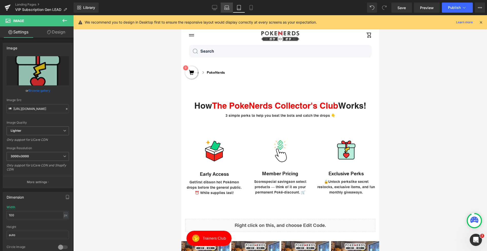
click at [224, 9] on icon at bounding box center [226, 7] width 5 height 5
type input "120"
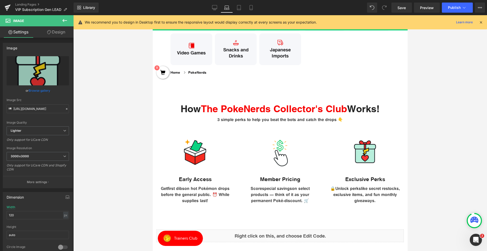
scroll to position [70, 0]
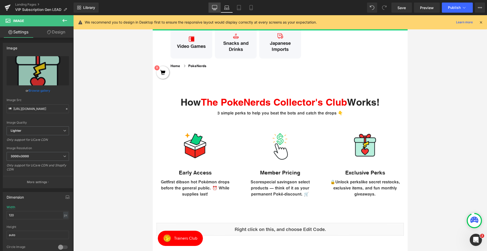
click at [214, 9] on icon at bounding box center [214, 7] width 5 height 5
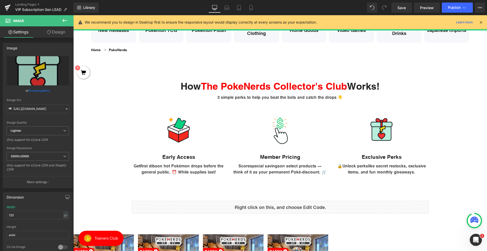
scroll to position [32, 0]
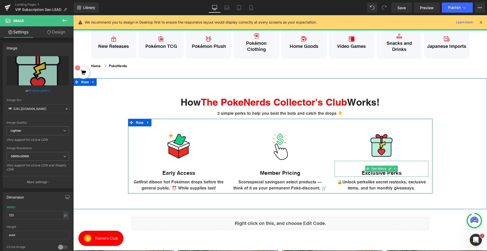
click at [379, 173] on div "Exclusive Perks" at bounding box center [381, 169] width 94 height 16
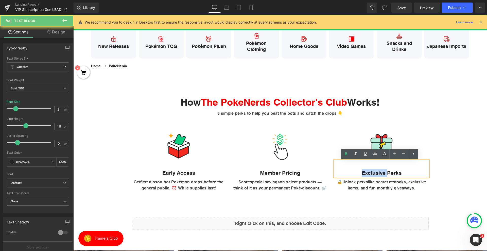
click at [379, 173] on div "Exclusive Perks" at bounding box center [381, 169] width 94 height 16
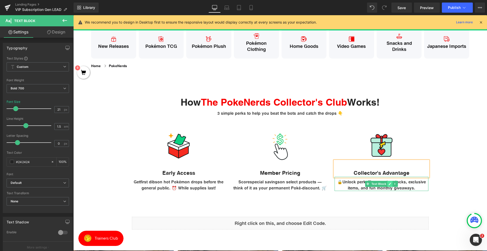
click at [389, 185] on icon at bounding box center [390, 184] width 3 height 3
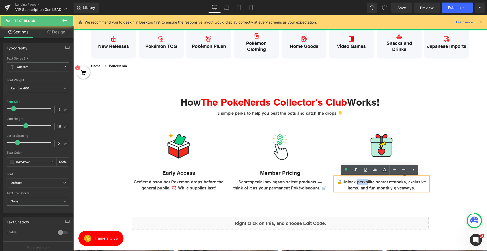
drag, startPoint x: 369, startPoint y: 182, endPoint x: 359, endPoint y: 183, distance: 9.6
click at [359, 183] on strong "Unlock perks" at bounding box center [355, 182] width 26 height 5
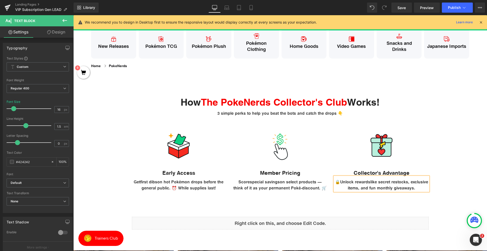
click at [445, 192] on div "How The PokeNerds Collector's Club Works! Heading 3 simple perks to help you be…" at bounding box center [280, 141] width 414 height 105
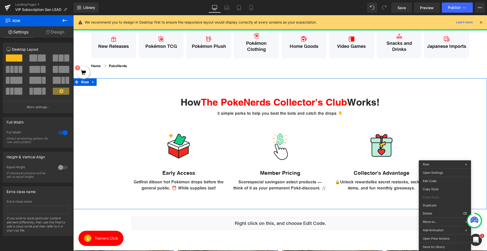
click at [353, 202] on div "How The PokeNerds Collector's Club Works! Heading 3 simple perks to help you be…" at bounding box center [280, 143] width 414 height 131
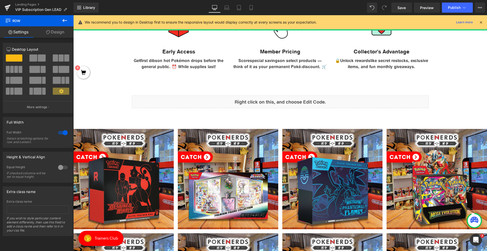
scroll to position [101, 0]
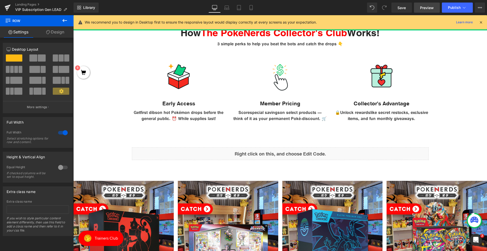
click at [430, 10] on span "Preview" at bounding box center [427, 7] width 14 height 5
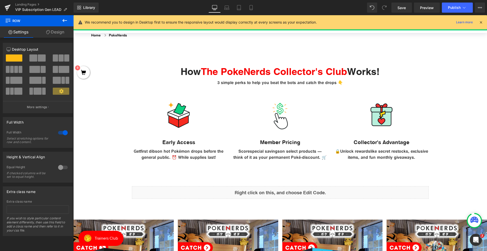
scroll to position [76, 0]
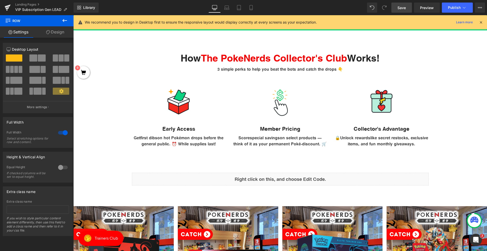
click at [407, 12] on link "Save" at bounding box center [401, 8] width 21 height 10
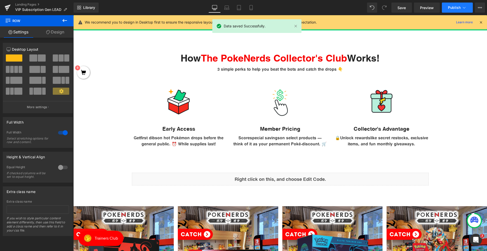
click at [455, 10] on button "Publish" at bounding box center [457, 8] width 31 height 10
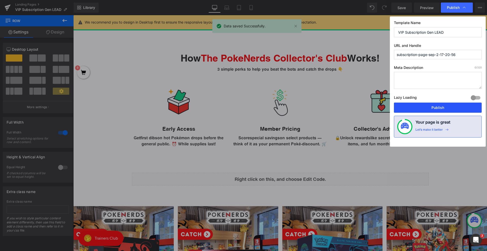
click at [427, 108] on button "Publish" at bounding box center [438, 108] width 88 height 10
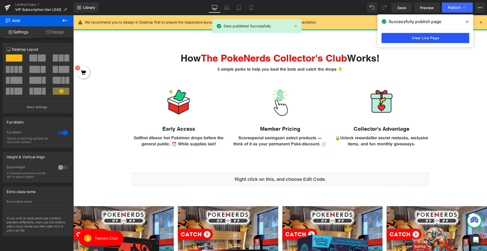
click at [410, 40] on link "View Live Page" at bounding box center [425, 38] width 88 height 10
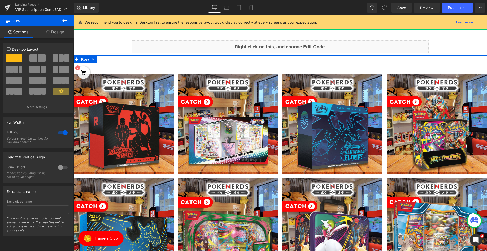
scroll to position [203, 0]
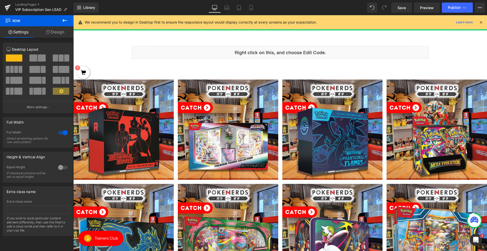
drag, startPoint x: 479, startPoint y: 21, endPoint x: 406, endPoint y: 6, distance: 75.0
click at [479, 21] on icon at bounding box center [481, 22] width 5 height 5
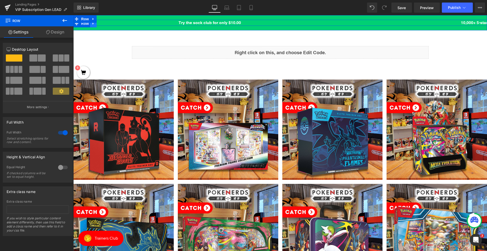
click at [92, 24] on icon at bounding box center [94, 24] width 4 height 4
click at [106, 24] on icon at bounding box center [107, 24] width 4 height 4
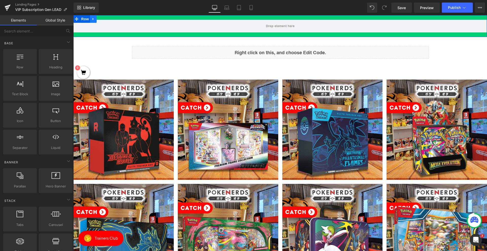
click at [91, 18] on link at bounding box center [93, 19] width 7 height 8
click at [107, 18] on icon at bounding box center [107, 19] width 4 height 4
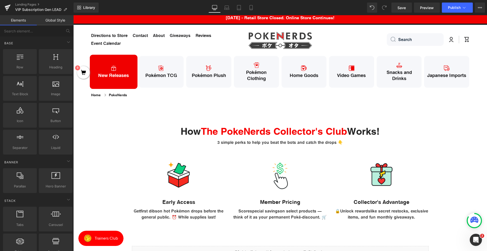
scroll to position [0, 0]
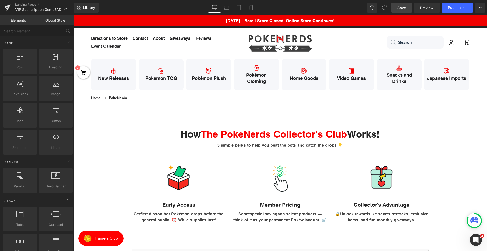
click at [401, 8] on span "Save" at bounding box center [401, 7] width 8 height 5
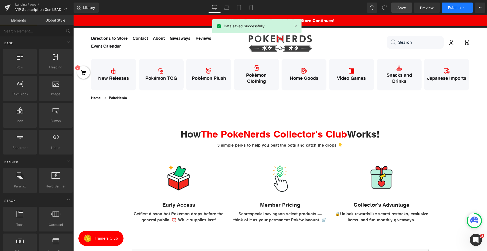
click at [453, 8] on span "Publish" at bounding box center [454, 8] width 13 height 4
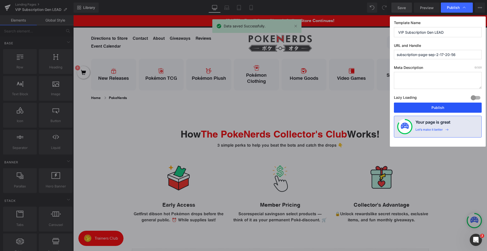
click at [427, 111] on button "Publish" at bounding box center [438, 108] width 88 height 10
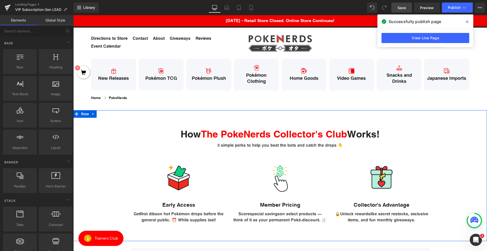
scroll to position [76, 0]
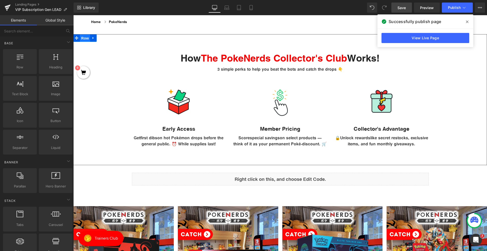
click at [86, 41] on span "Row" at bounding box center [85, 38] width 10 height 8
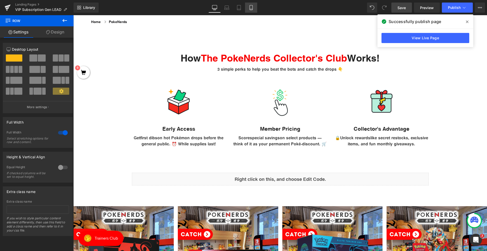
click at [250, 7] on icon at bounding box center [251, 7] width 5 height 5
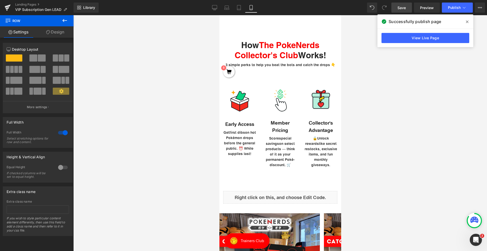
scroll to position [57, 0]
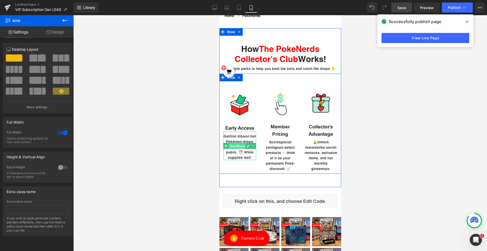
click at [231, 149] on span "Text Block" at bounding box center [236, 146] width 17 height 6
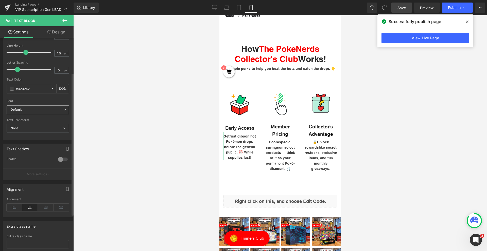
scroll to position [76, 0]
click at [15, 205] on icon at bounding box center [15, 205] width 16 height 8
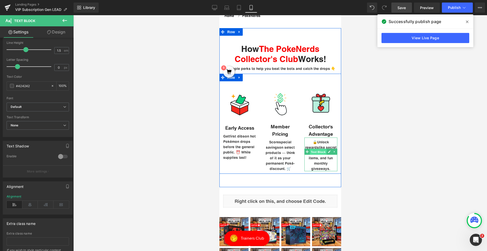
click at [314, 155] on span "Text Block" at bounding box center [317, 152] width 17 height 6
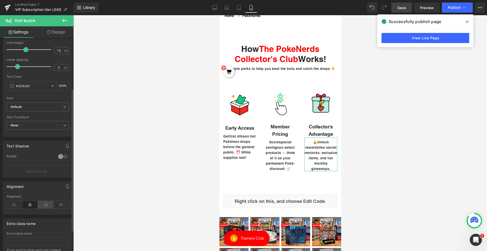
click at [49, 207] on icon at bounding box center [46, 205] width 16 height 8
click at [397, 7] on link "Save" at bounding box center [401, 8] width 21 height 10
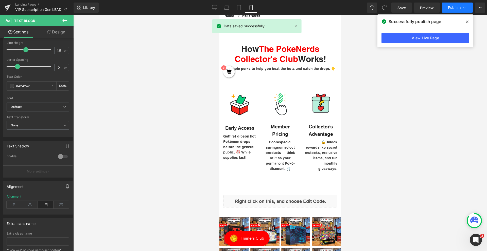
click at [457, 8] on span "Publish" at bounding box center [454, 8] width 13 height 4
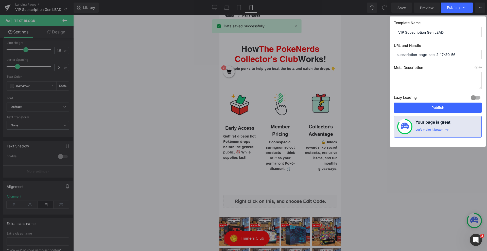
click at [421, 107] on button "Publish" at bounding box center [438, 108] width 88 height 10
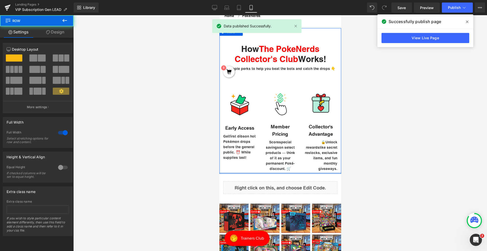
drag, startPoint x: 300, startPoint y: 184, endPoint x: 299, endPoint y: 154, distance: 29.2
click at [299, 154] on div "How The PokeNerds Collector's Club Works! Heading 3 simple perks to help you be…" at bounding box center [280, 101] width 122 height 146
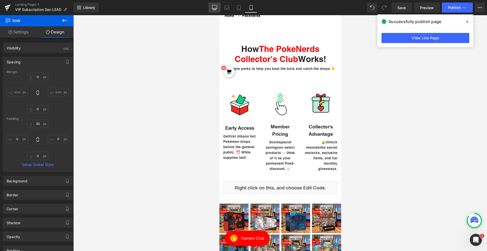
click at [211, 9] on link "Desktop" at bounding box center [214, 8] width 12 height 10
type input "0"
type input "42"
type input "0"
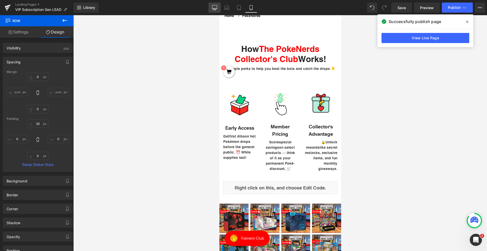
type input "62"
type input "0"
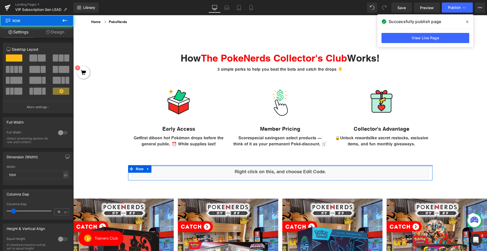
drag, startPoint x: 255, startPoint y: 169, endPoint x: 256, endPoint y: 152, distance: 17.3
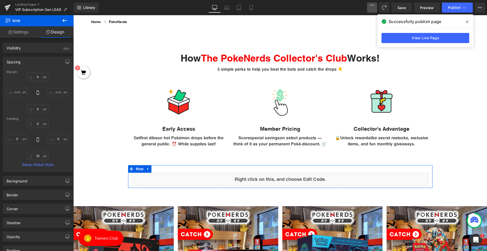
type input "0"
type input "30"
type input "0"
type input "10"
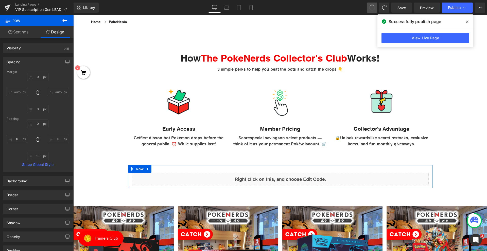
type input "0"
click at [467, 21] on icon at bounding box center [467, 22] width 3 height 4
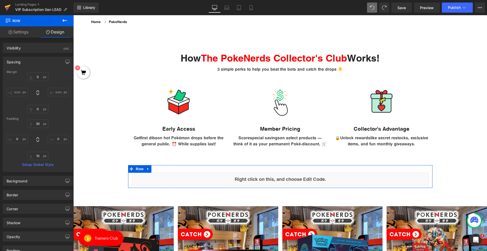
click at [4, 8] on link at bounding box center [7, 7] width 15 height 15
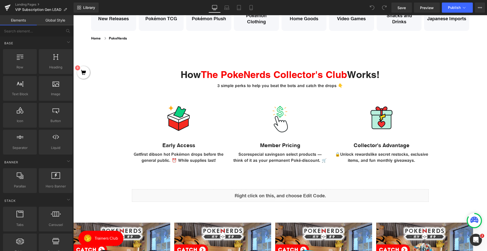
scroll to position [76, 0]
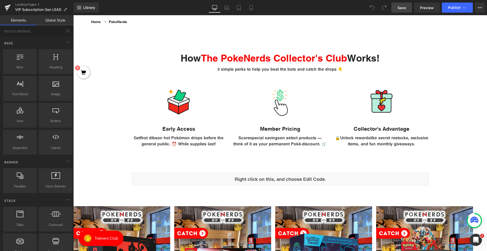
click at [402, 5] on span "Save" at bounding box center [401, 7] width 8 height 5
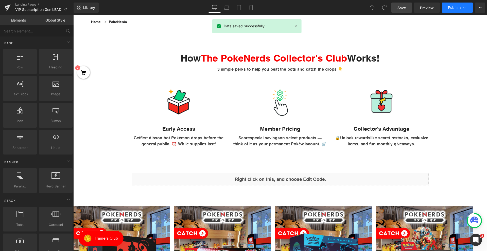
click at [453, 8] on span "Publish" at bounding box center [454, 8] width 13 height 4
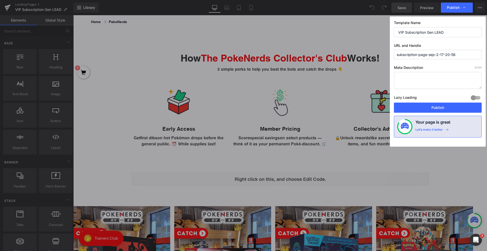
click at [425, 31] on input "VIP Subscription Gen LEAD" at bounding box center [438, 32] width 88 height 10
paste input "PokeNerds Collector's Club"
type input "PokeNerds Collector's Club"
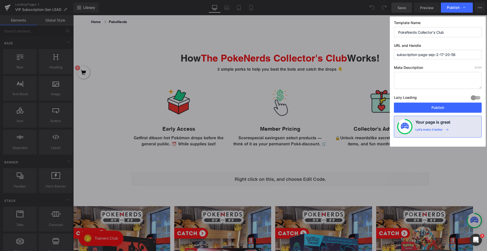
click at [449, 58] on input "subscription-page-sep-2-17-20-56" at bounding box center [438, 54] width 88 height 9
paste input "pokenerds-collectors-club"
type input "pokenerds-collectors-club"
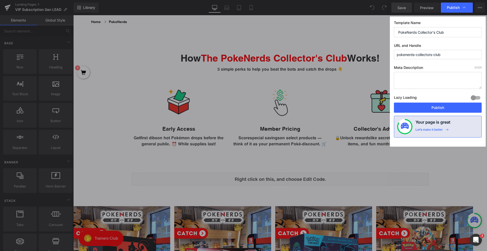
click at [438, 74] on textarea at bounding box center [438, 80] width 88 height 17
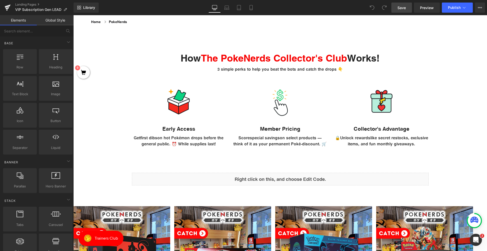
click at [405, 8] on span "Save" at bounding box center [401, 7] width 8 height 5
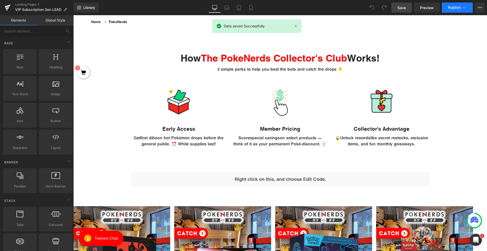
click at [452, 8] on span "Publish" at bounding box center [454, 8] width 13 height 4
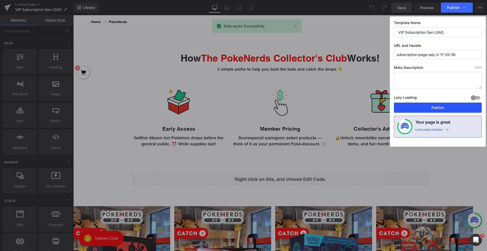
click at [429, 106] on button "Publish" at bounding box center [438, 108] width 88 height 10
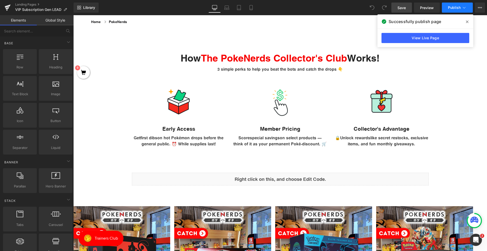
click at [459, 7] on span "Publish" at bounding box center [454, 8] width 13 height 4
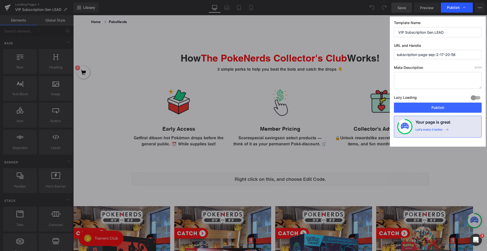
click at [454, 8] on span "Publish" at bounding box center [453, 7] width 13 height 5
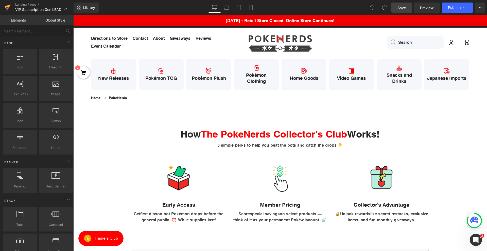
click at [6, 9] on icon at bounding box center [8, 8] width 4 height 2
click at [465, 8] on icon at bounding box center [464, 7] width 5 height 5
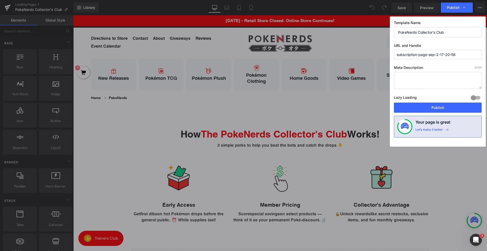
click at [454, 55] on input "subscription-page-sep-2-17-20-56" at bounding box center [438, 54] width 88 height 9
type input "pokenerds-collectors-club"
click at [427, 110] on button "Publish" at bounding box center [438, 108] width 88 height 10
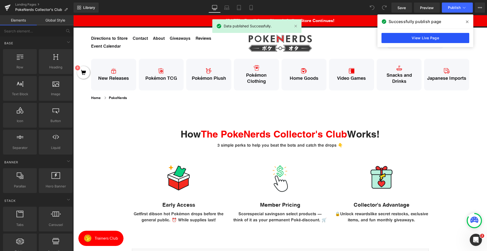
click at [432, 41] on link "View Live Page" at bounding box center [425, 38] width 88 height 10
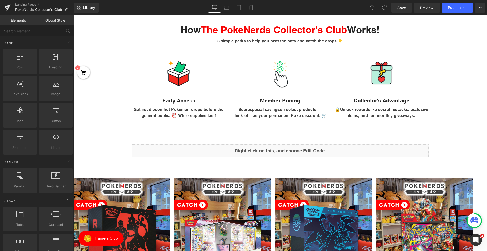
scroll to position [76, 0]
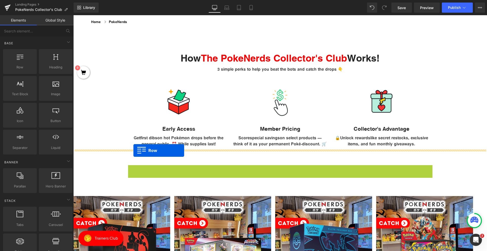
drag, startPoint x: 130, startPoint y: 169, endPoint x: 133, endPoint y: 151, distance: 18.5
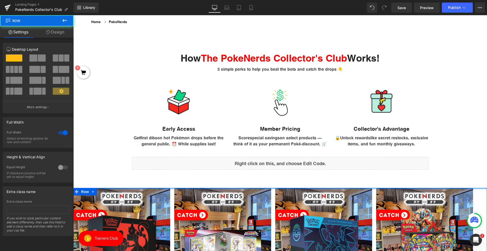
drag, startPoint x: 216, startPoint y: 204, endPoint x: 218, endPoint y: 183, distance: 21.2
click at [218, 183] on div "How The PokeNerds Collector's Club Works! Heading 3 simple perks to help you be…" at bounding box center [280, 252] width 414 height 437
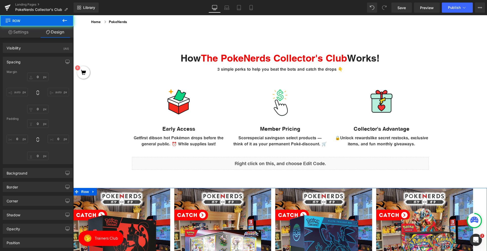
type input "0"
type input "72"
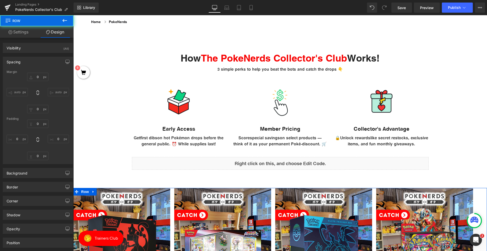
type input "0"
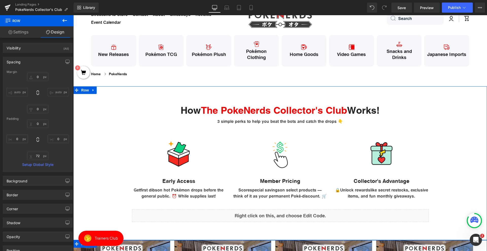
scroll to position [0, 0]
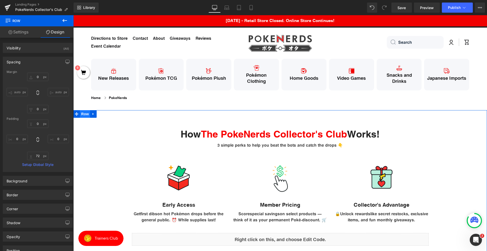
click at [84, 114] on span "Row" at bounding box center [85, 114] width 10 height 8
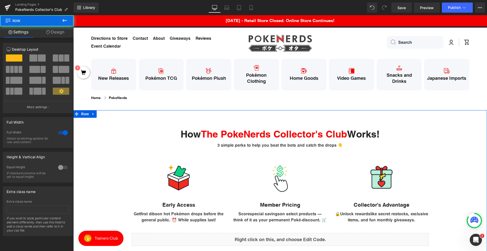
click at [56, 34] on link "Design" at bounding box center [55, 31] width 37 height 11
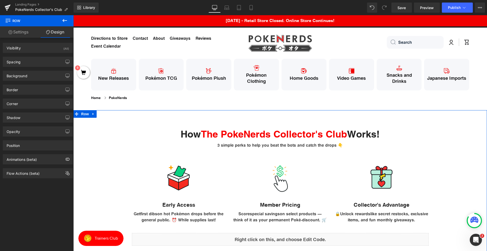
type input "transparent"
type input "0"
click at [24, 76] on div "Background" at bounding box center [17, 74] width 21 height 7
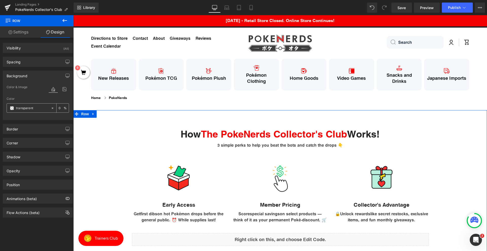
click at [52, 109] on icon at bounding box center [53, 108] width 2 height 2
type input "none"
click at [37, 110] on input "none" at bounding box center [32, 108] width 32 height 6
click at [62, 89] on icon at bounding box center [64, 89] width 9 height 7
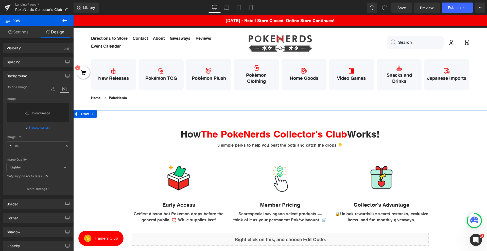
click at [41, 110] on link "Replace Image" at bounding box center [38, 112] width 62 height 19
type input "C:\fakepath\background.png"
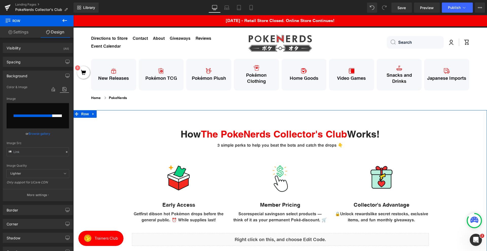
scroll to position [25, 0]
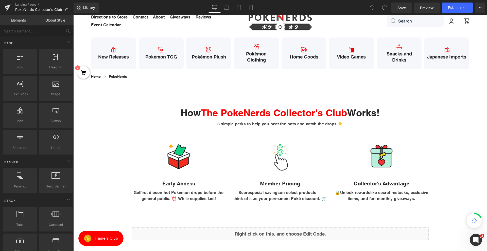
scroll to position [51, 0]
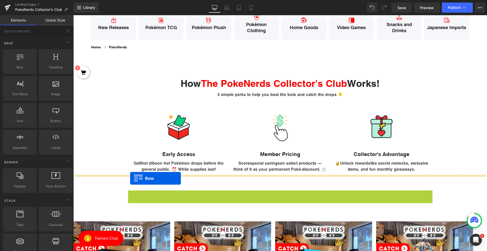
drag, startPoint x: 129, startPoint y: 196, endPoint x: 130, endPoint y: 179, distance: 17.0
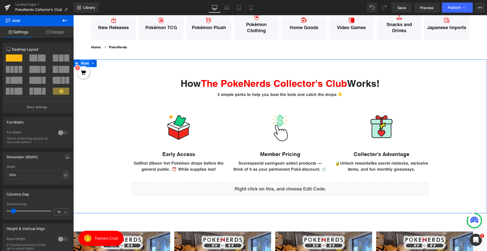
click at [87, 60] on span "Row" at bounding box center [85, 64] width 10 height 8
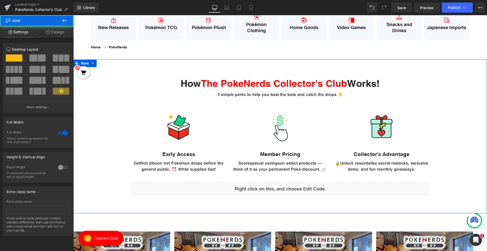
click at [49, 31] on icon at bounding box center [48, 32] width 4 height 4
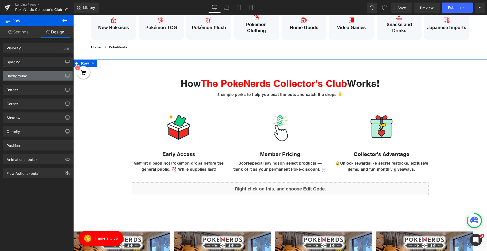
click at [30, 76] on div "Background" at bounding box center [37, 76] width 69 height 10
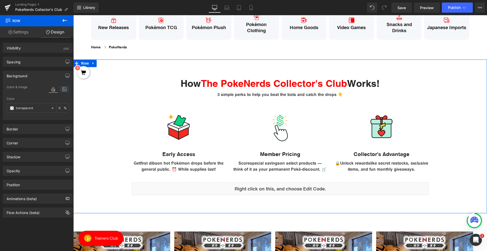
click at [62, 92] on icon at bounding box center [64, 89] width 9 height 7
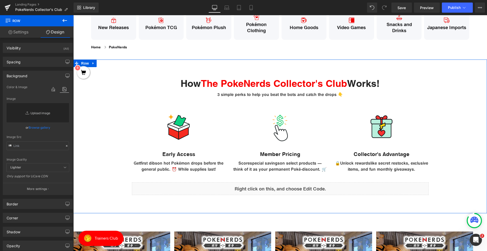
click at [37, 112] on link "Replace Image" at bounding box center [38, 112] width 62 height 19
type input "C:\fakepath\background.png"
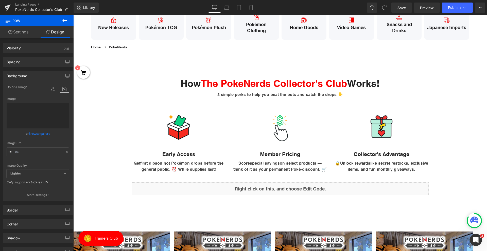
type input "[URL][DOMAIN_NAME]"
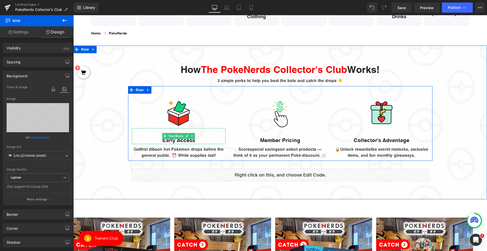
scroll to position [76, 0]
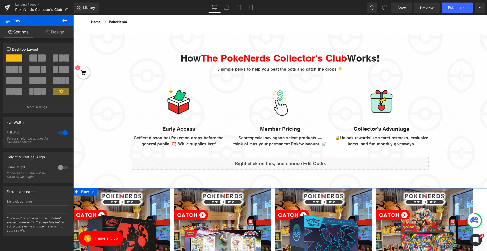
drag, startPoint x: 262, startPoint y: 193, endPoint x: 259, endPoint y: 152, distance: 41.2
click at [259, 152] on div "How The PokeNerds Collector's Club Works! Heading 3 simple perks to help you be…" at bounding box center [280, 252] width 414 height 437
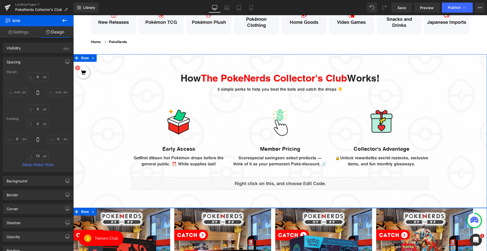
scroll to position [51, 0]
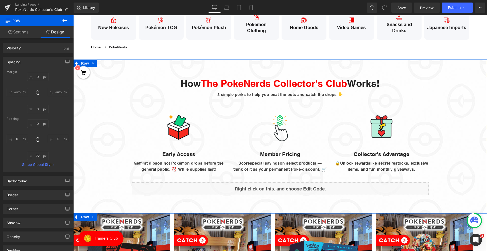
click at [115, 67] on div "How The PokeNerds Collector's Club Works! Heading 3 simple perks to help you be…" at bounding box center [280, 137] width 414 height 154
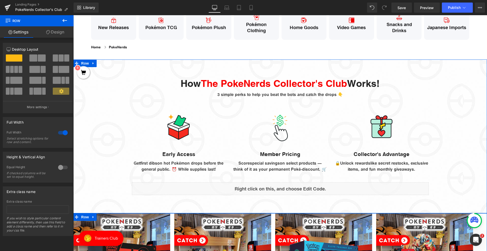
click at [54, 35] on link "Design" at bounding box center [55, 31] width 37 height 11
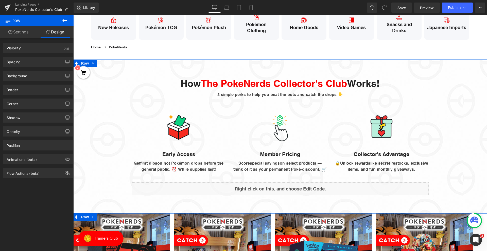
type input "[URL][DOMAIN_NAME]"
click at [36, 78] on div "Background" at bounding box center [37, 76] width 69 height 10
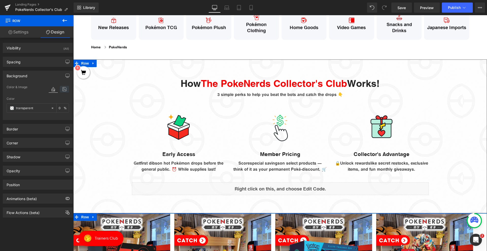
click at [60, 87] on icon at bounding box center [64, 89] width 9 height 7
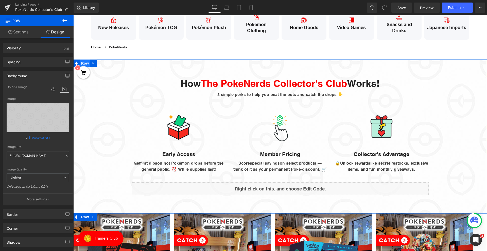
click at [85, 63] on span "Row" at bounding box center [85, 64] width 10 height 8
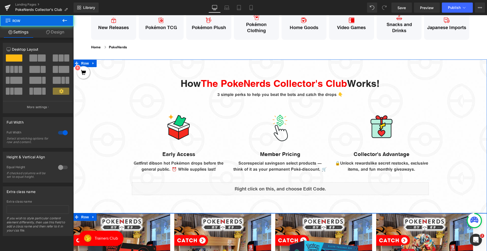
click at [61, 34] on link "Design" at bounding box center [55, 31] width 37 height 11
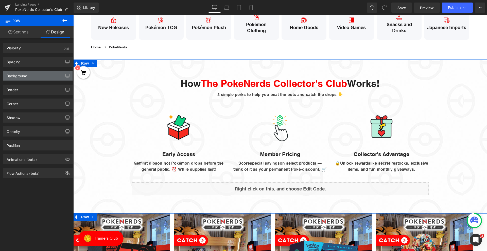
click at [34, 76] on div "Background" at bounding box center [37, 76] width 69 height 10
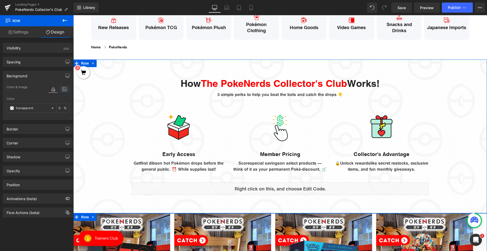
click at [60, 88] on icon at bounding box center [64, 89] width 9 height 7
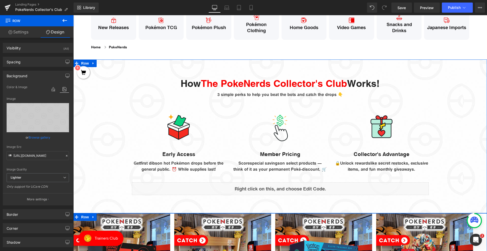
click at [35, 136] on link "Browse gallery" at bounding box center [40, 137] width 22 height 9
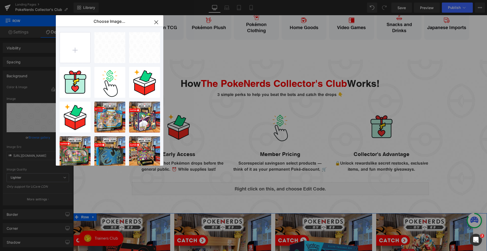
click at [34, 0] on div "Row You are previewing how the will restyle your page. You can not edit Element…" at bounding box center [243, 0] width 487 height 0
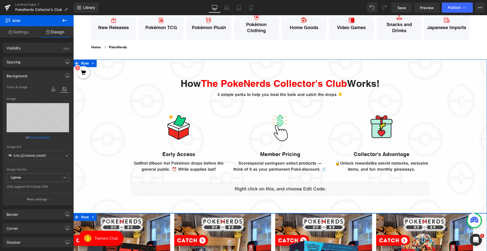
click at [34, 179] on span "Lighter" at bounding box center [38, 177] width 62 height 9
click at [32, 193] on li "Lightest" at bounding box center [38, 195] width 62 height 8
click at [38, 137] on link "Browse gallery" at bounding box center [40, 137] width 22 height 9
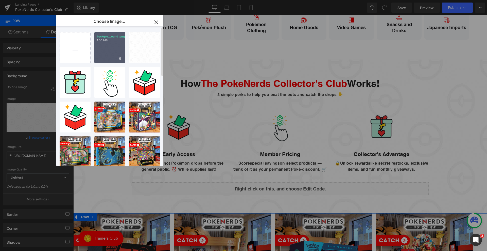
click at [106, 55] on div "backgro...ound.png 1.60 MB" at bounding box center [109, 47] width 31 height 31
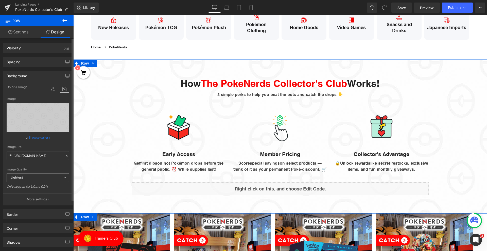
click at [49, 176] on span "Lightest" at bounding box center [38, 177] width 62 height 9
click at [41, 186] on li "Lighter" at bounding box center [38, 187] width 62 height 8
click at [37, 173] on span "Lighter" at bounding box center [38, 177] width 62 height 9
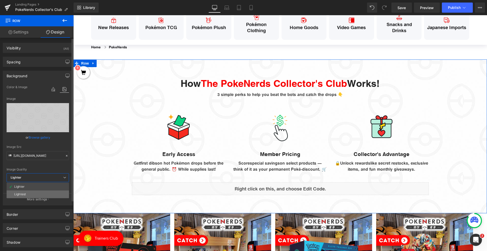
click at [30, 195] on li "Lightest" at bounding box center [38, 195] width 62 height 8
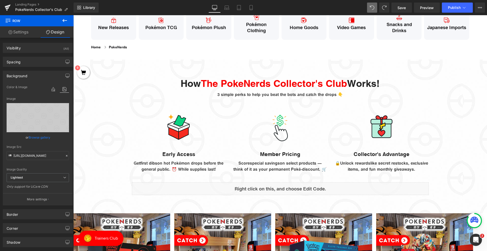
type input "[URL][DOMAIN_NAME]"
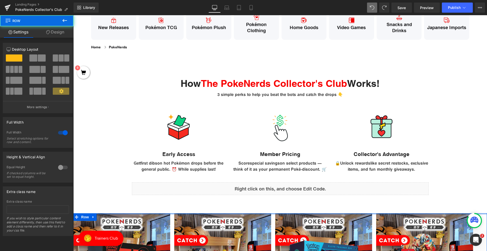
drag, startPoint x: 297, startPoint y: 227, endPoint x: 295, endPoint y: 184, distance: 42.9
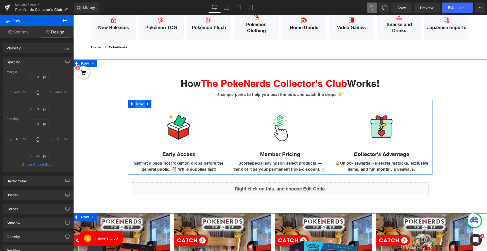
click at [135, 106] on span "Row" at bounding box center [140, 104] width 10 height 8
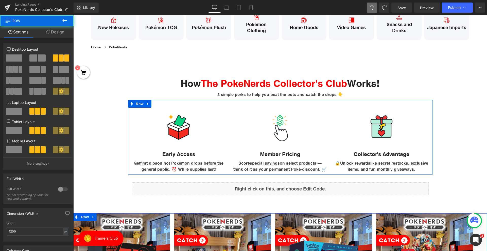
click at [55, 31] on link "Design" at bounding box center [55, 31] width 37 height 11
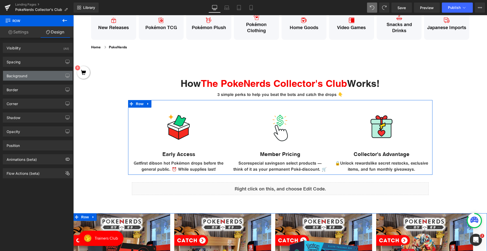
click at [22, 75] on div "Background" at bounding box center [17, 74] width 21 height 7
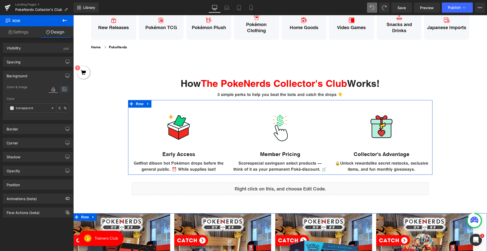
click at [64, 88] on icon at bounding box center [64, 89] width 9 height 7
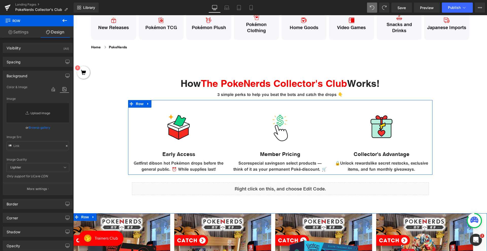
click at [38, 109] on link "Replace Image" at bounding box center [38, 112] width 62 height 19
click at [45, 127] on link "Browse gallery" at bounding box center [40, 127] width 22 height 9
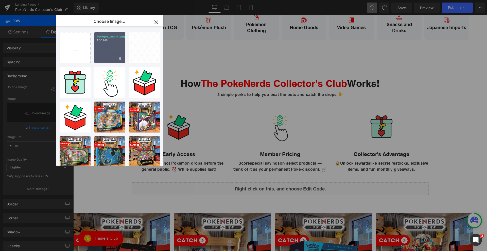
click at [111, 50] on div "backgro...ound.png 1.60 MB" at bounding box center [109, 47] width 31 height 31
type input "[URL][DOMAIN_NAME]"
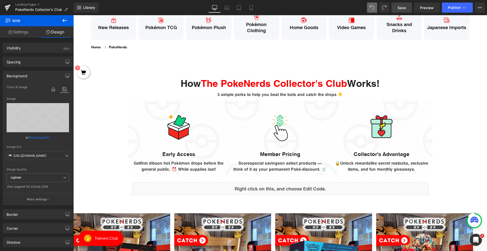
click at [396, 6] on link "Save" at bounding box center [401, 8] width 21 height 10
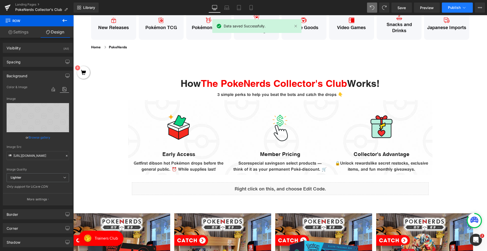
click at [453, 7] on span "Publish" at bounding box center [454, 8] width 13 height 4
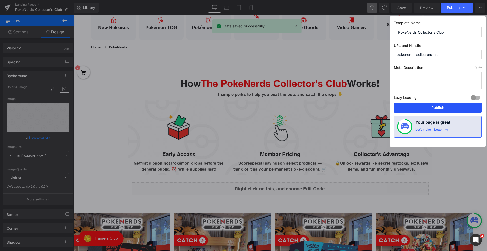
click at [428, 109] on button "Publish" at bounding box center [438, 108] width 88 height 10
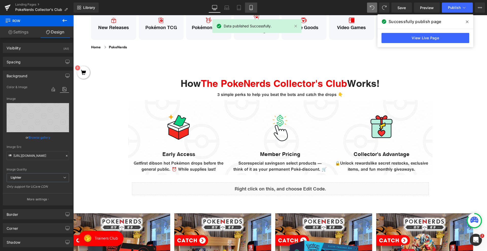
click at [249, 9] on icon at bounding box center [251, 7] width 5 height 5
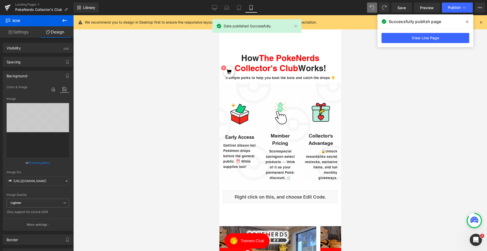
scroll to position [42, 0]
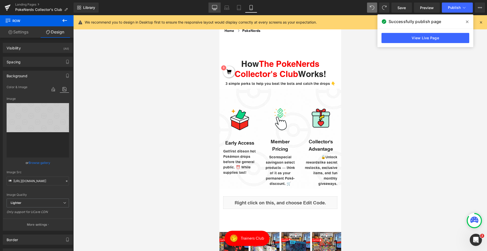
click at [219, 6] on link "Desktop" at bounding box center [214, 8] width 12 height 10
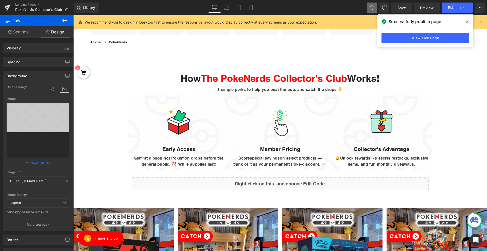
click at [62, 17] on button at bounding box center [65, 20] width 18 height 11
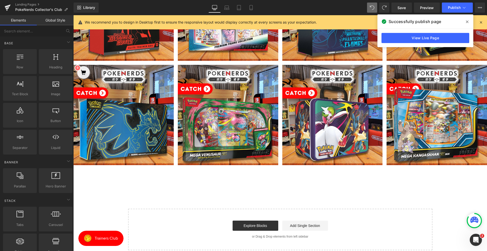
scroll to position [360, 0]
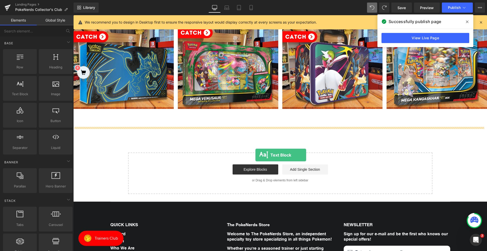
drag, startPoint x: 97, startPoint y: 111, endPoint x: 255, endPoint y: 155, distance: 164.6
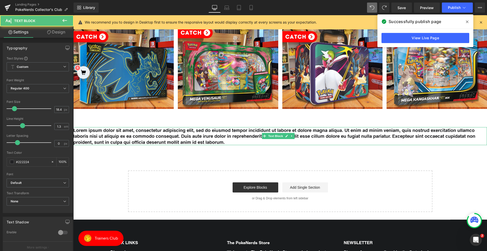
click at [245, 135] on p "Lorem ipsum dolor sit amet, consectetur adipiscing elit, sed do eiusmod tempor …" at bounding box center [280, 136] width 414 height 18
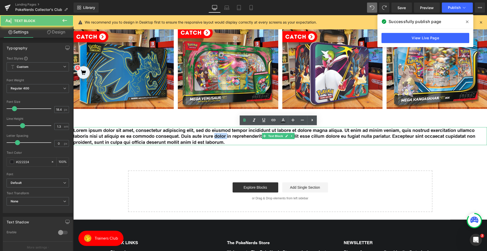
click at [245, 135] on p "Lorem ipsum dolor sit amet, consectetur adipiscing elit, sed do eiusmod tempor …" at bounding box center [280, 136] width 414 height 18
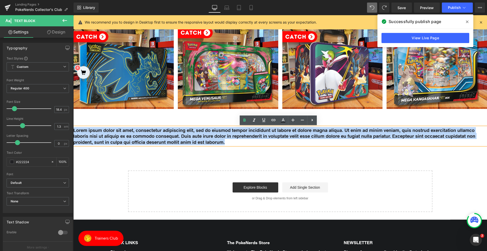
click at [245, 135] on p "Lorem ipsum dolor sit amet, consectetur adipiscing elit, sed do eiusmod tempor …" at bounding box center [280, 136] width 414 height 18
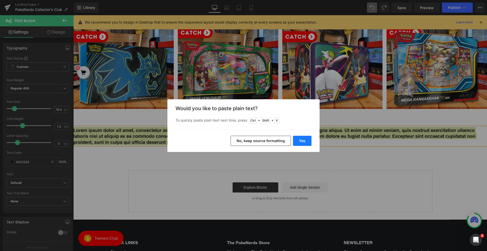
click at [308, 140] on button "Yes" at bounding box center [302, 141] width 19 height 10
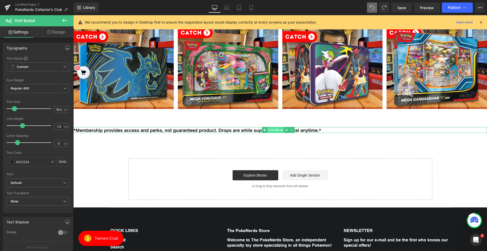
click at [277, 129] on span "Text Block" at bounding box center [275, 130] width 17 height 6
click at [287, 129] on icon at bounding box center [286, 130] width 3 height 3
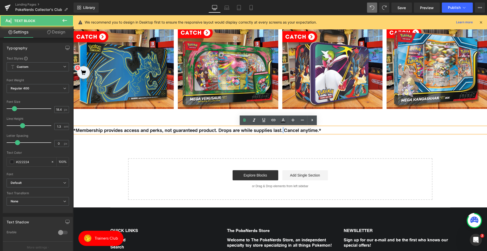
click at [287, 129] on p "*Membership provides access and perks, not guaranteed product. Drops are while …" at bounding box center [280, 130] width 414 height 6
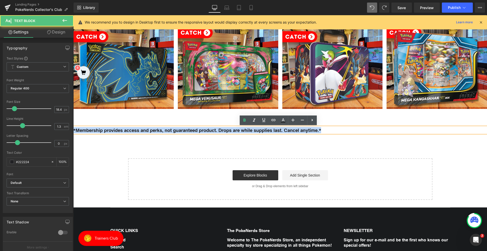
click at [287, 129] on p "*Membership provides access and perks, not guaranteed product. Drops are while …" at bounding box center [280, 130] width 414 height 6
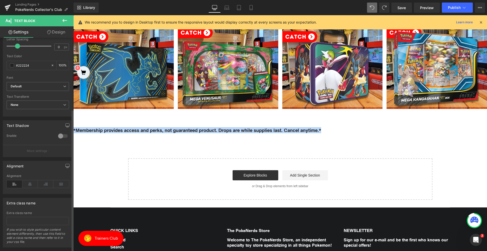
scroll to position [107, 0]
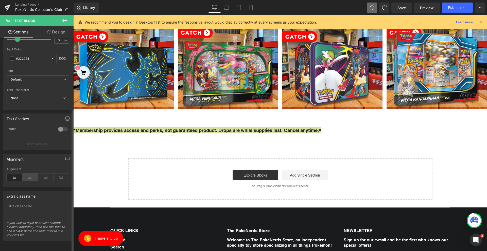
click at [33, 176] on icon at bounding box center [30, 178] width 16 height 8
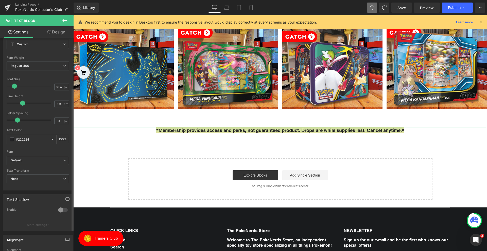
scroll to position [6, 0]
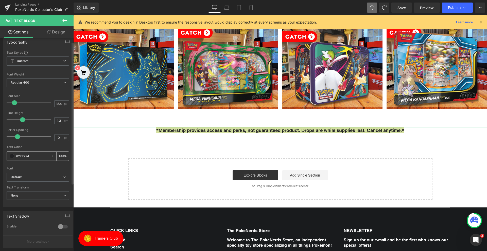
click at [38, 155] on input "#222224" at bounding box center [32, 156] width 32 height 6
click at [11, 156] on span at bounding box center [12, 156] width 4 height 4
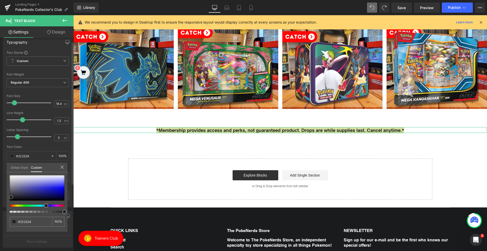
type input "#646471"
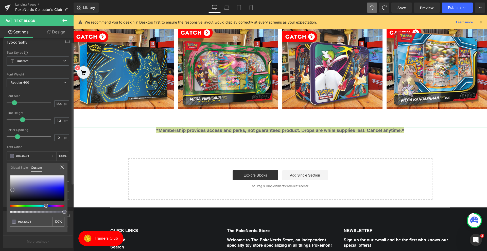
type input "#656570"
type input "#63636d"
type input "#60606b"
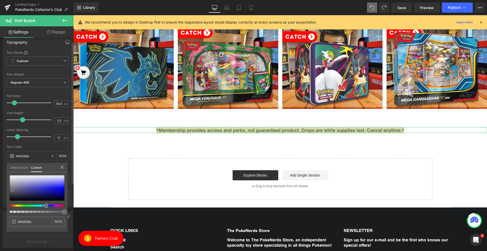
type input "#60606b"
type input "#5d5d64"
type input "#5a5a62"
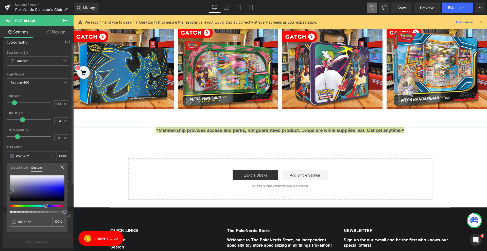
click at [12, 191] on div at bounding box center [37, 187] width 55 height 25
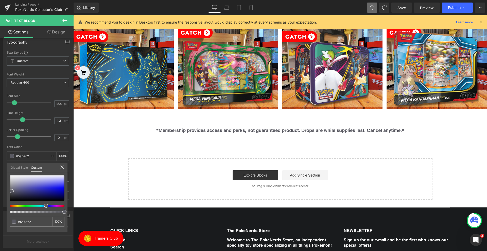
click at [103, 157] on body "Skip to content Your cart is empty Continue shopping Have an account? Log in to…" at bounding box center [280, 1] width 414 height 692
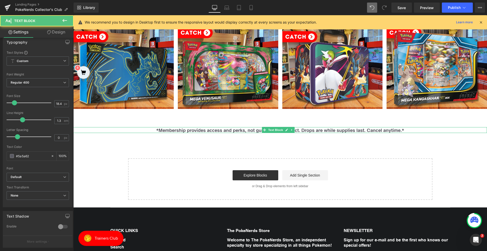
click at [202, 129] on p "*Membership provides access and perks, not guaranteed product. Drops are while …" at bounding box center [280, 130] width 414 height 6
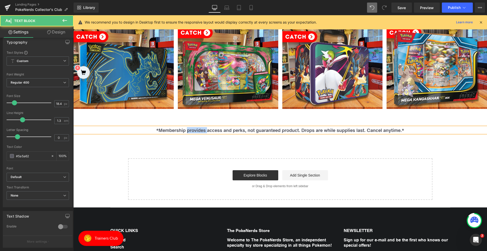
click at [202, 129] on p "*Membership provides access and perks, not guaranteed product. Drops are while …" at bounding box center [280, 130] width 414 height 6
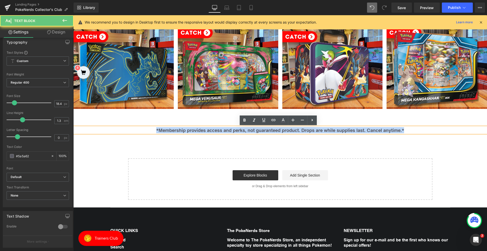
click at [202, 129] on p "*Membership provides access and perks, not guaranteed product. Drops are while …" at bounding box center [280, 130] width 414 height 6
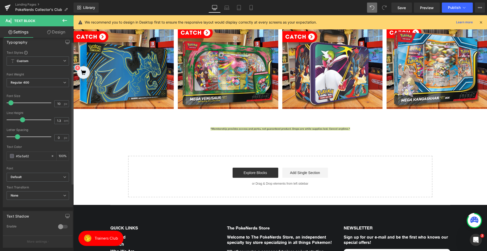
type input "11"
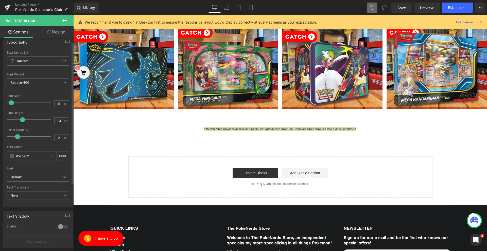
drag, startPoint x: 14, startPoint y: 103, endPoint x: 11, endPoint y: 104, distance: 3.1
click at [11, 104] on span at bounding box center [11, 102] width 5 height 5
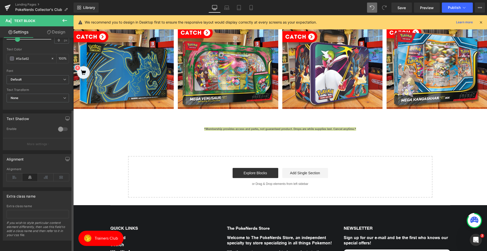
scroll to position [107, 0]
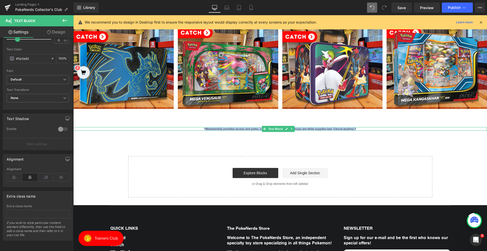
click at [247, 129] on p "*Membership provides access and perks, not guaranteed product. Drops are while …" at bounding box center [280, 129] width 414 height 4
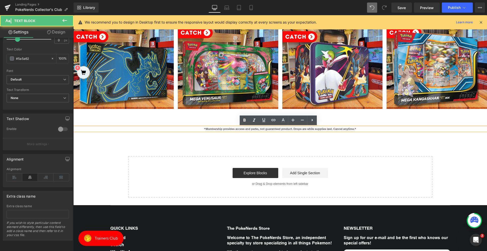
click at [247, 129] on p "*Membership provides access and perks, not guaranteed product. Drops are while …" at bounding box center [280, 129] width 414 height 4
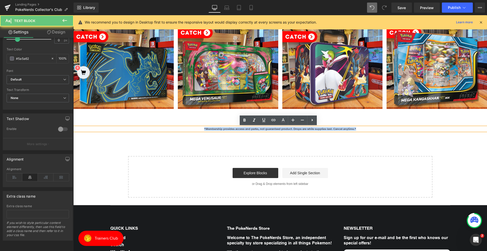
click at [247, 129] on p "*Membership provides access and perks, not guaranteed product. Drops are while …" at bounding box center [280, 129] width 414 height 4
click at [255, 122] on icon at bounding box center [254, 120] width 6 height 6
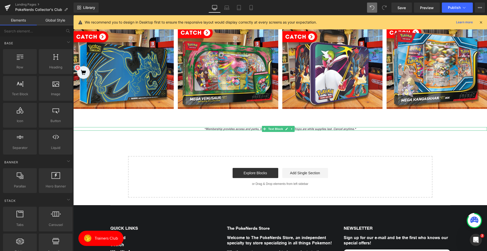
click at [225, 129] on icon "*Membership provides access and perks, not guaranteed product. Drops are while …" at bounding box center [280, 129] width 152 height 4
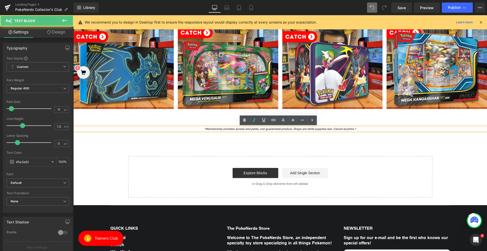
click at [290, 128] on icon "*Membership provides access and perks, not guaranteed product. Drops are while …" at bounding box center [280, 129] width 152 height 4
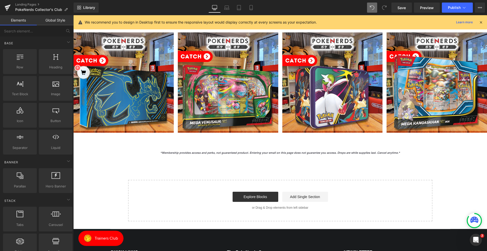
scroll to position [284, 0]
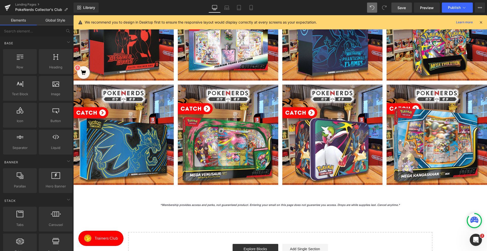
click at [402, 7] on span "Save" at bounding box center [401, 7] width 8 height 5
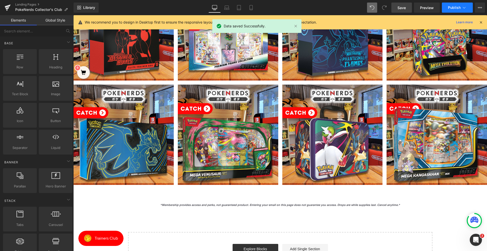
click at [458, 10] on button "Publish" at bounding box center [457, 8] width 31 height 10
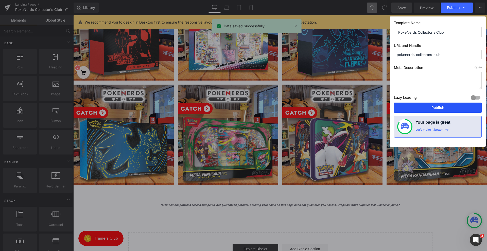
drag, startPoint x: 430, startPoint y: 108, endPoint x: 347, endPoint y: 95, distance: 83.6
click at [430, 108] on button "Publish" at bounding box center [438, 108] width 88 height 10
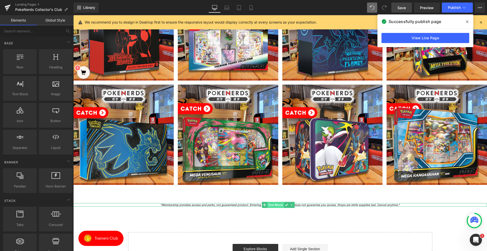
click at [272, 204] on span "Text Block" at bounding box center [275, 205] width 17 height 6
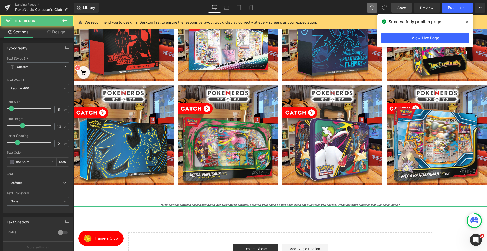
click at [62, 29] on link "Design" at bounding box center [56, 31] width 37 height 11
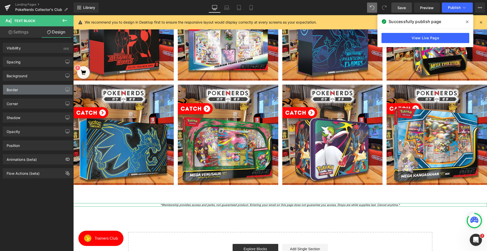
click at [23, 90] on div "Border" at bounding box center [37, 90] width 69 height 10
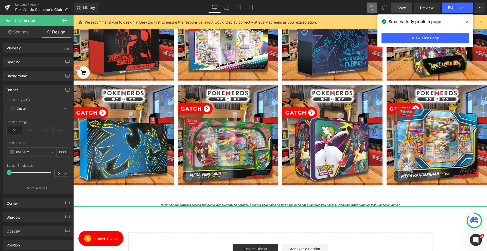
click at [23, 90] on div "Border" at bounding box center [37, 90] width 69 height 10
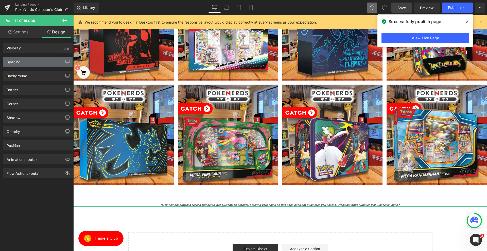
click at [32, 66] on div "Spacing" at bounding box center [37, 62] width 69 height 10
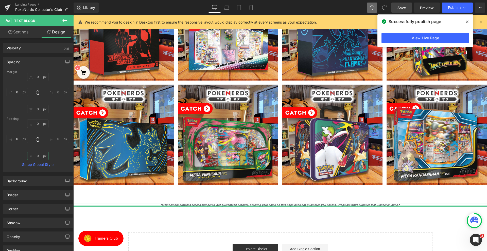
click at [39, 160] on input "0" at bounding box center [37, 156] width 21 height 8
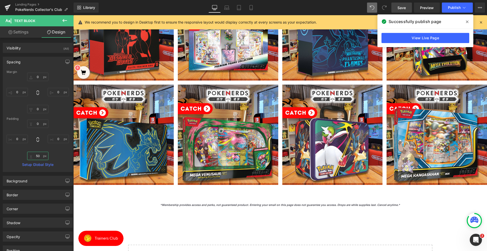
type input "50"
click at [406, 5] on span "Save" at bounding box center [401, 7] width 8 height 5
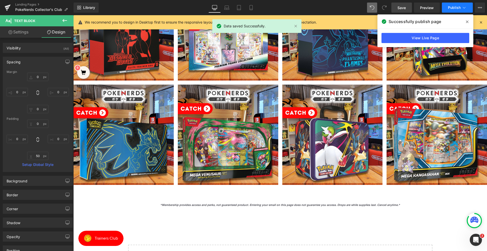
click at [457, 6] on span "Publish" at bounding box center [454, 8] width 13 height 4
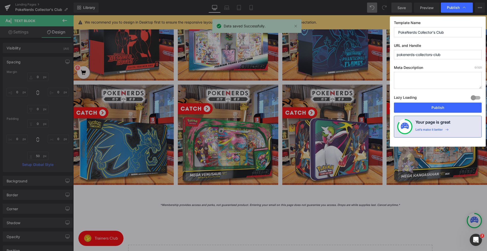
click at [432, 113] on div "Template Name PokeNerds Collector's Club URL and Handle pokenerds-collectors-cl…" at bounding box center [438, 81] width 96 height 130
click at [425, 110] on button "Publish" at bounding box center [438, 108] width 88 height 10
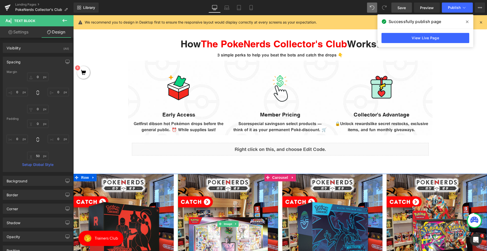
scroll to position [81, 0]
